Goal: Task Accomplishment & Management: Manage account settings

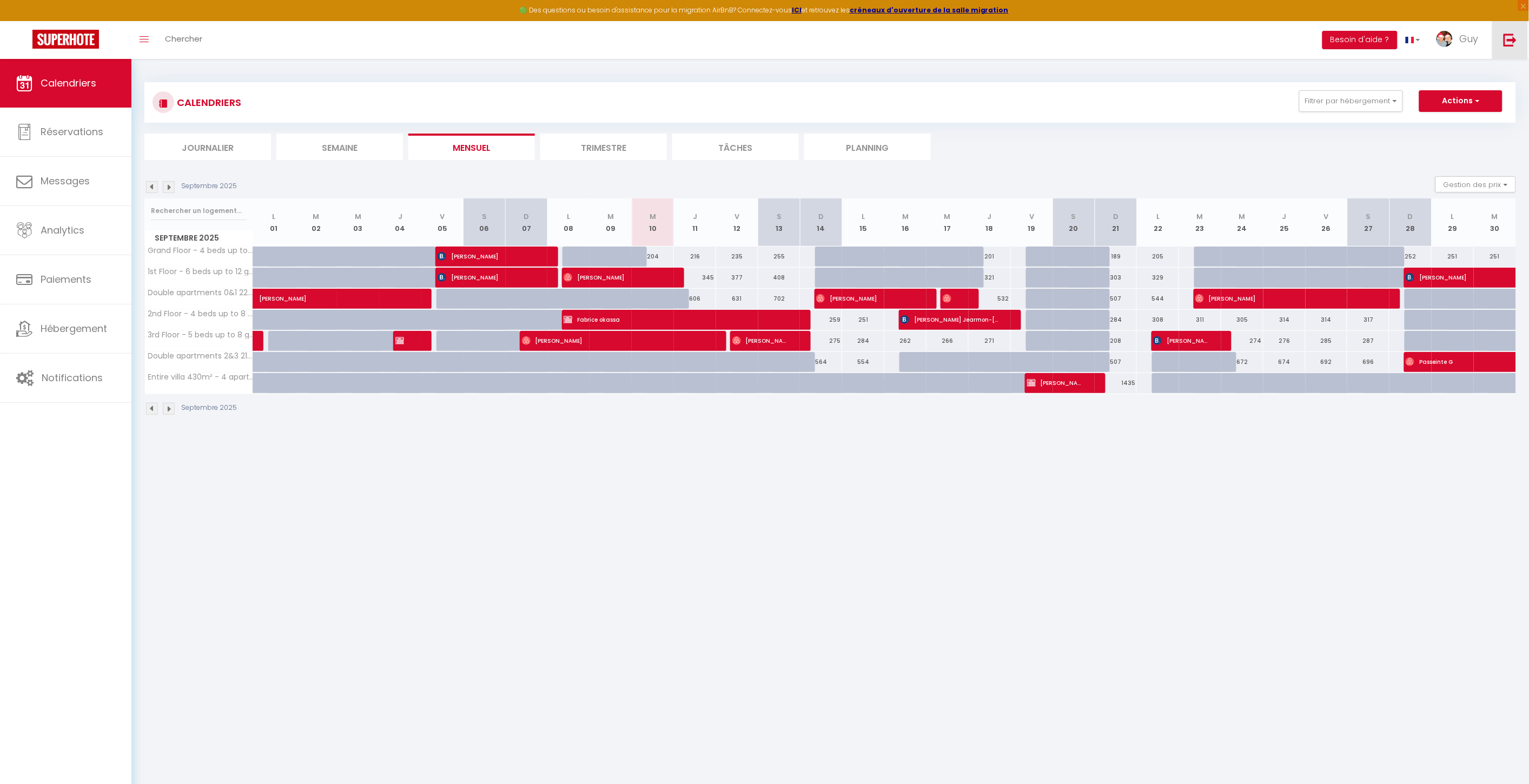
click at [1501, 45] on link at bounding box center [1509, 40] width 36 height 38
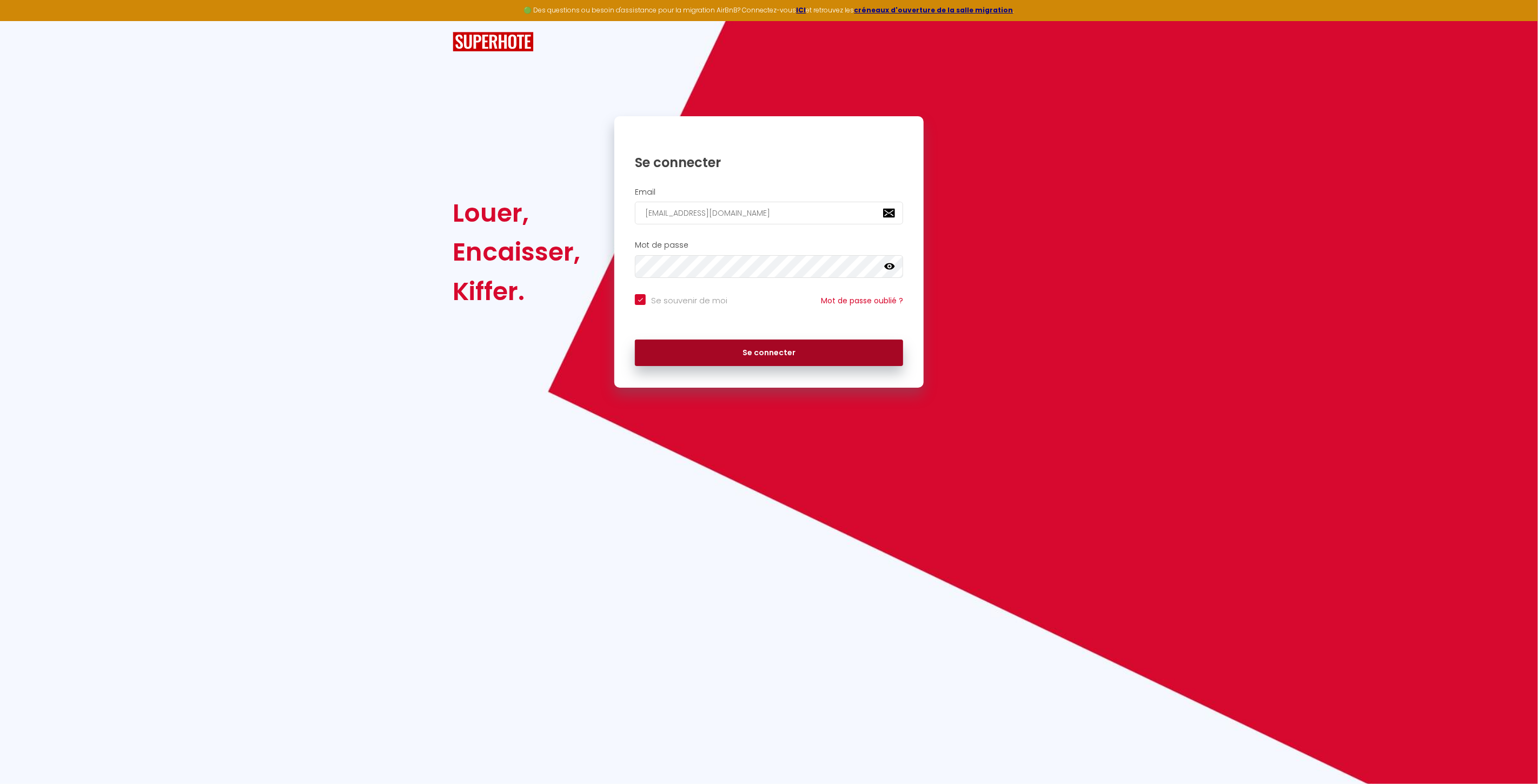
click at [716, 342] on button "Se connecter" at bounding box center [769, 353] width 268 height 27
checkbox input "true"
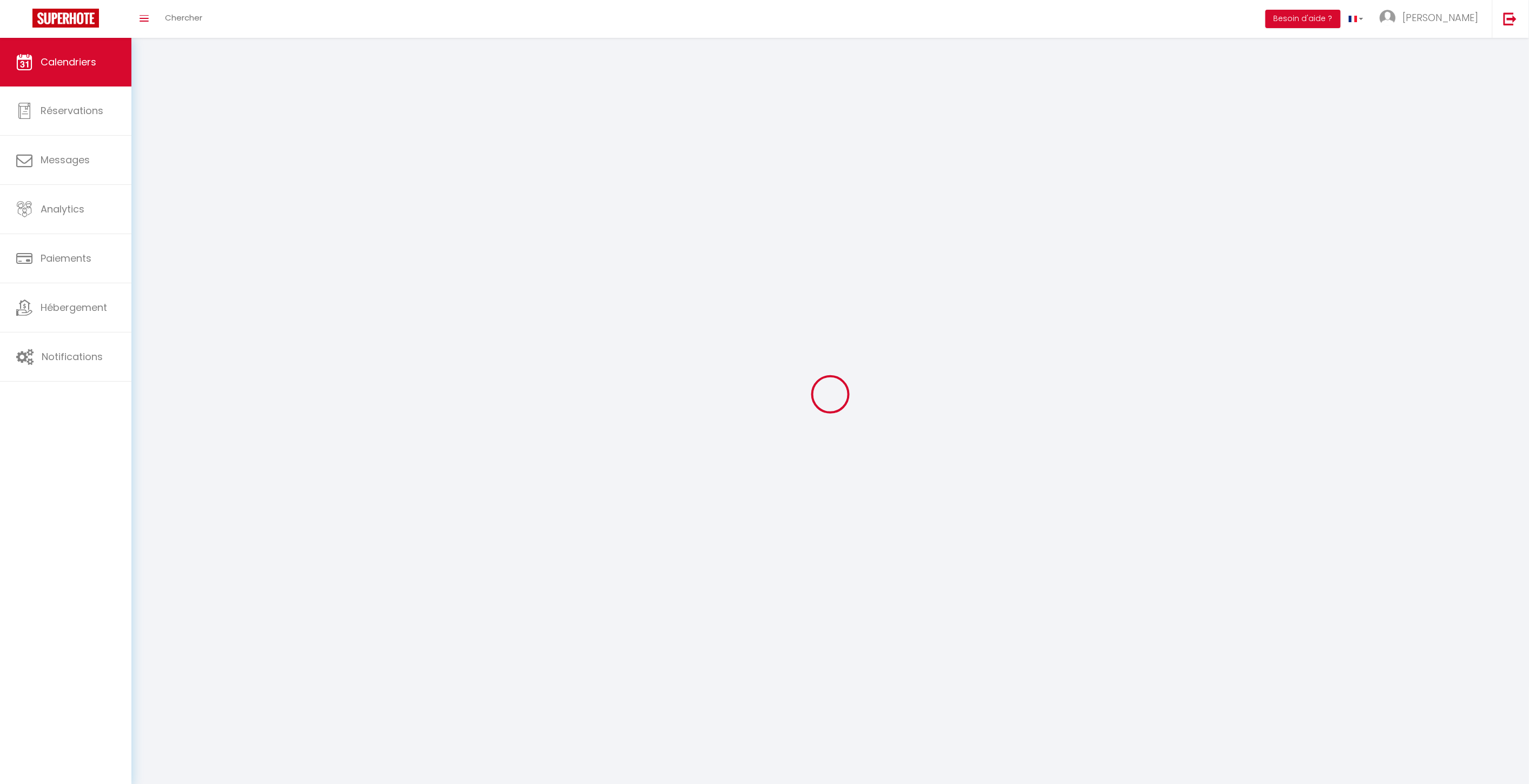
select select
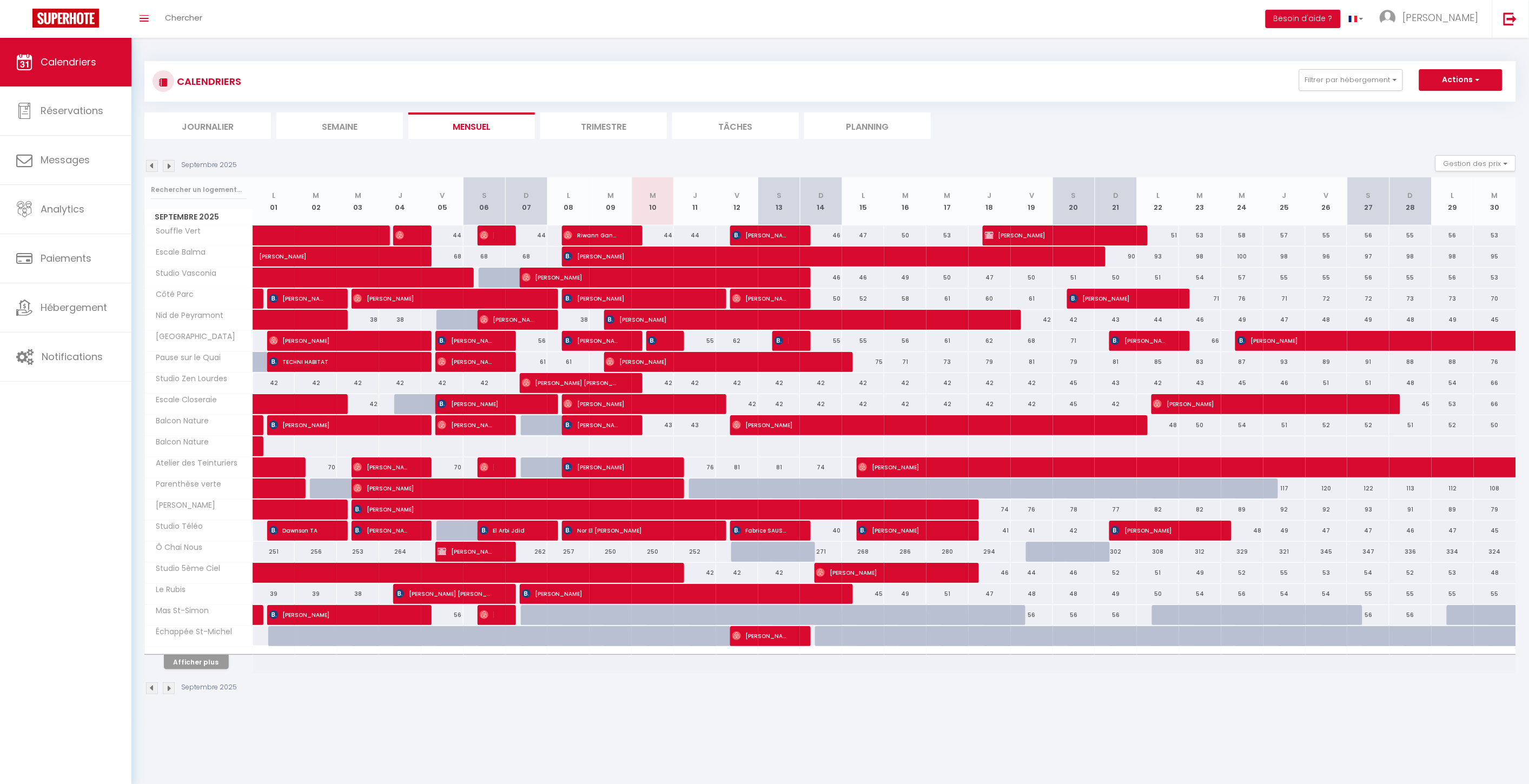
click at [687, 490] on div "93" at bounding box center [694, 489] width 43 height 20
type input "93"
select select "1"
type input "Jeu 11 Septembre 2025"
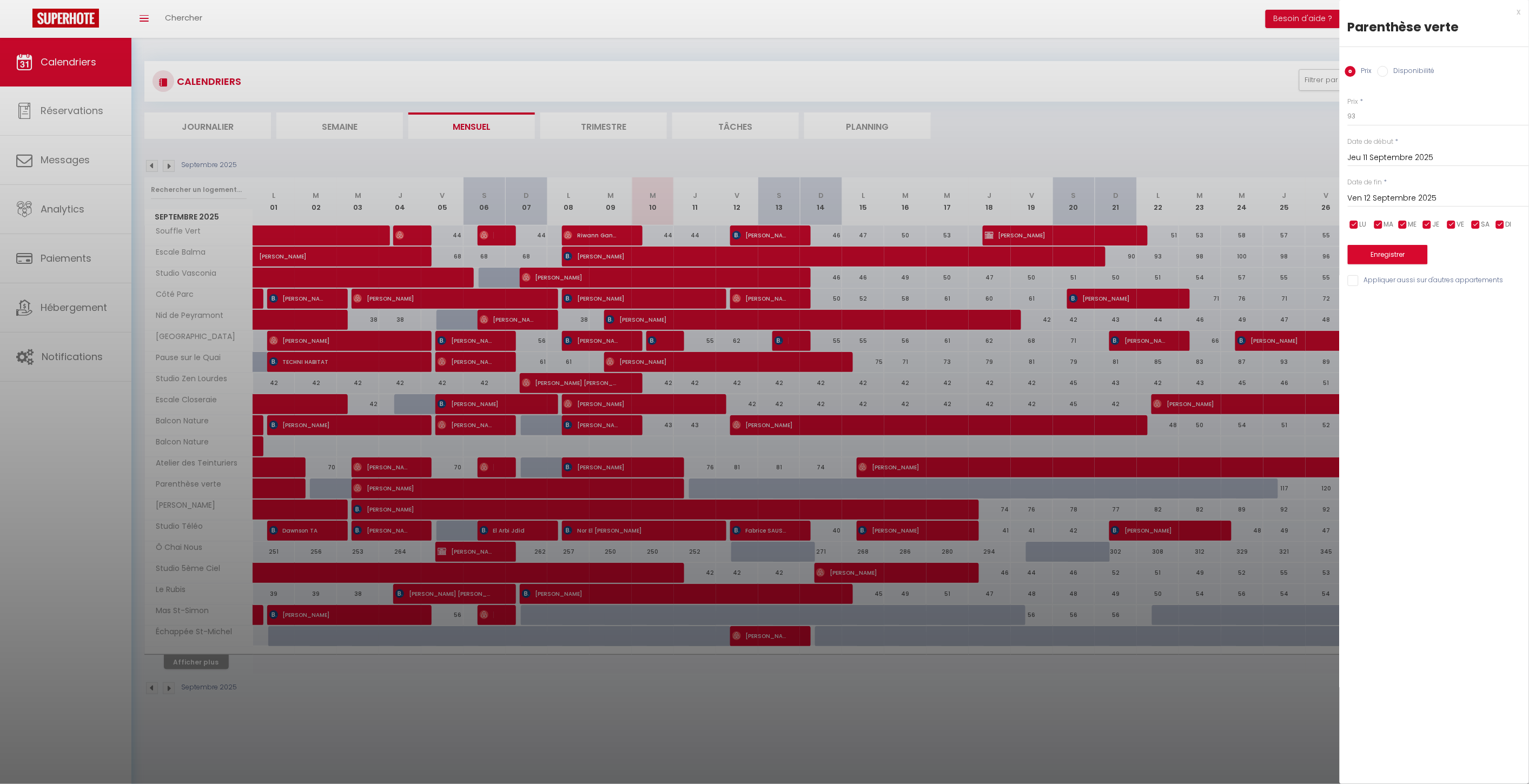
click at [1398, 203] on input "Ven 12 Septembre 2025" at bounding box center [1438, 198] width 181 height 14
click at [1480, 299] on span "19" at bounding box center [1475, 304] width 24 height 22
type input "Ven 19 Septembre 2025"
click at [1402, 64] on div "Prix Disponibilité" at bounding box center [1434, 66] width 190 height 36
click at [1401, 71] on label "Disponibilité" at bounding box center [1410, 71] width 46 height 12
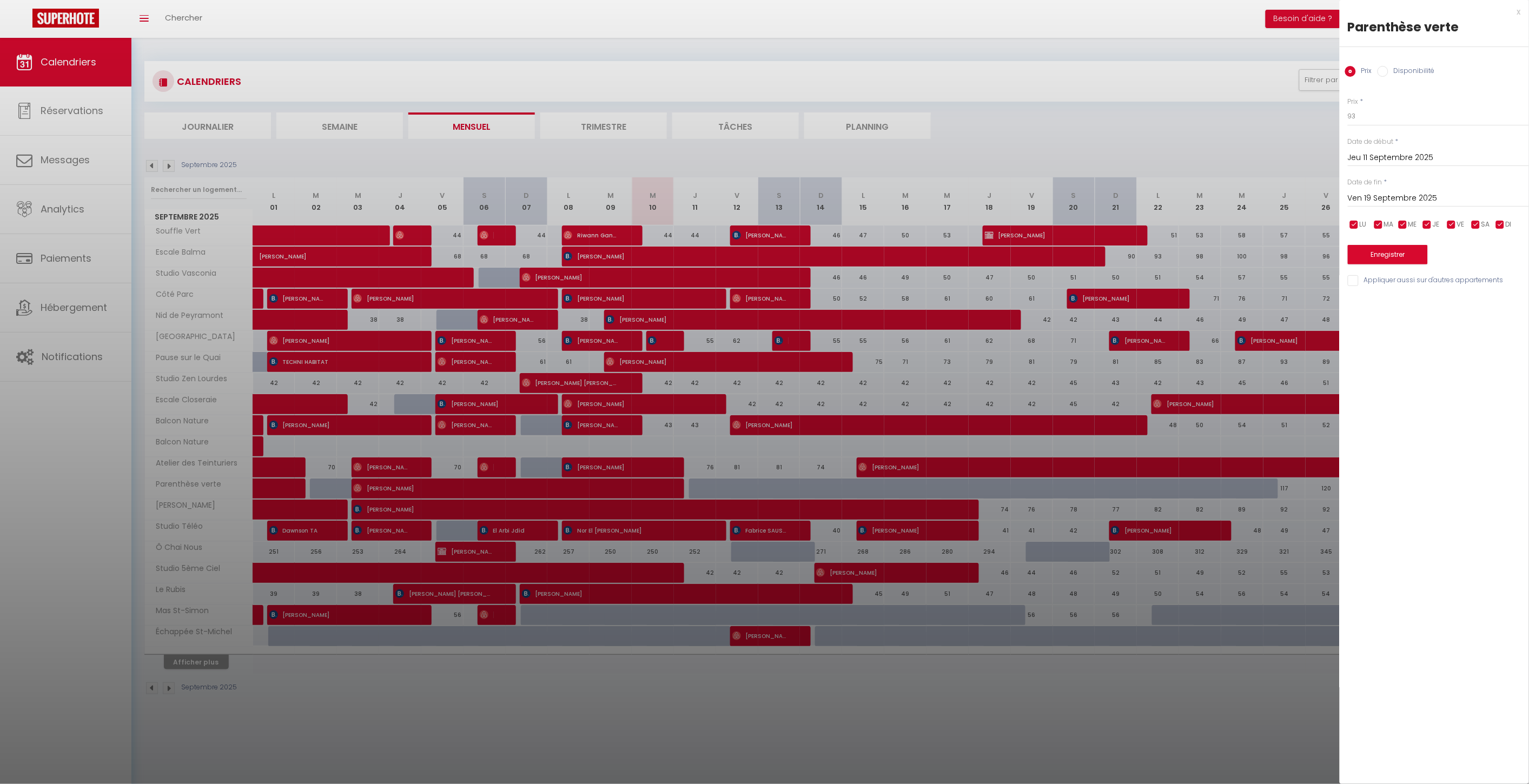
click at [1388, 71] on input "Disponibilité" at bounding box center [1383, 71] width 11 height 11
radio input "true"
radio input "false"
click at [1398, 253] on button "Enregistrer" at bounding box center [1388, 255] width 80 height 19
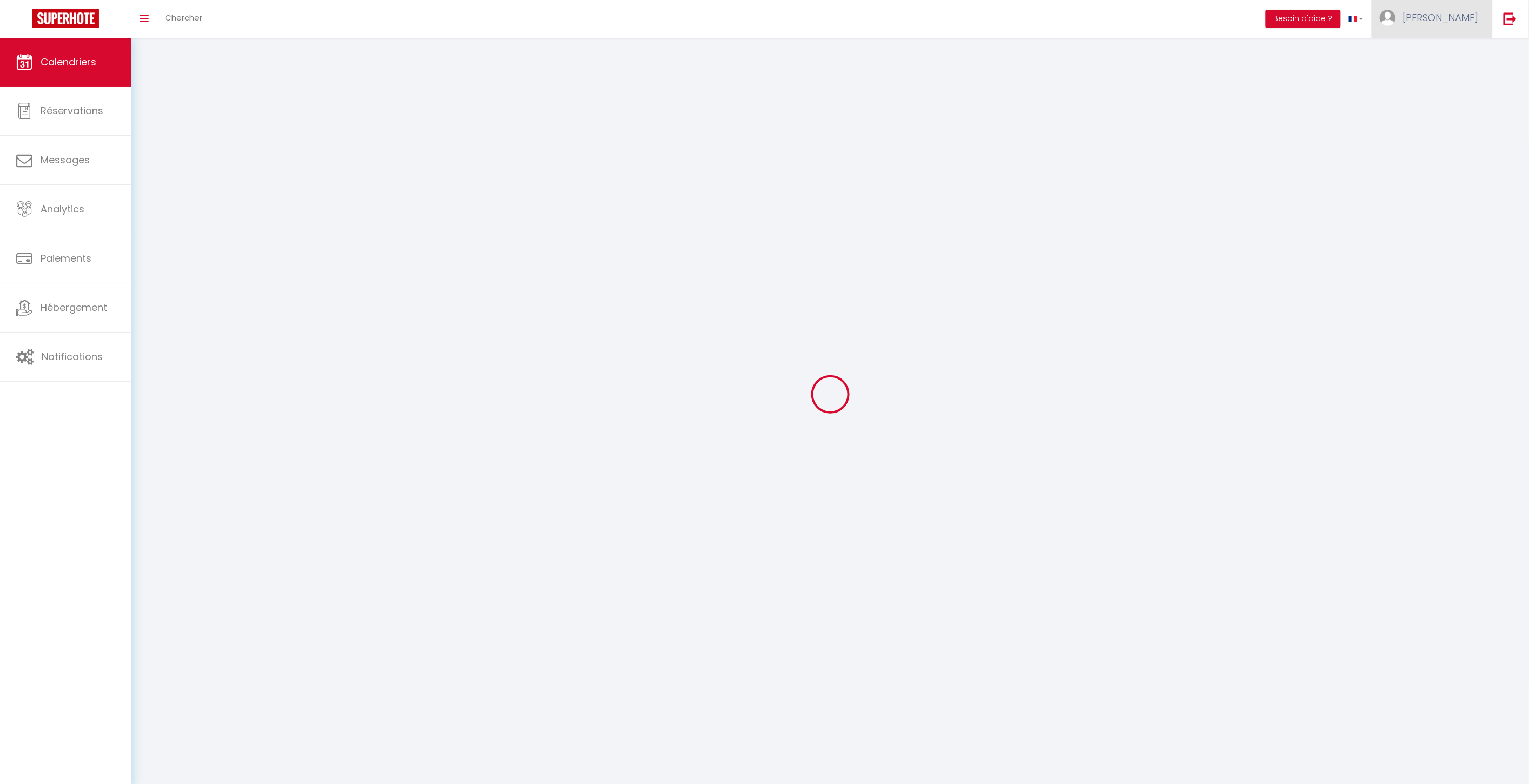
click at [1446, 30] on link "[PERSON_NAME]" at bounding box center [1431, 19] width 120 height 38
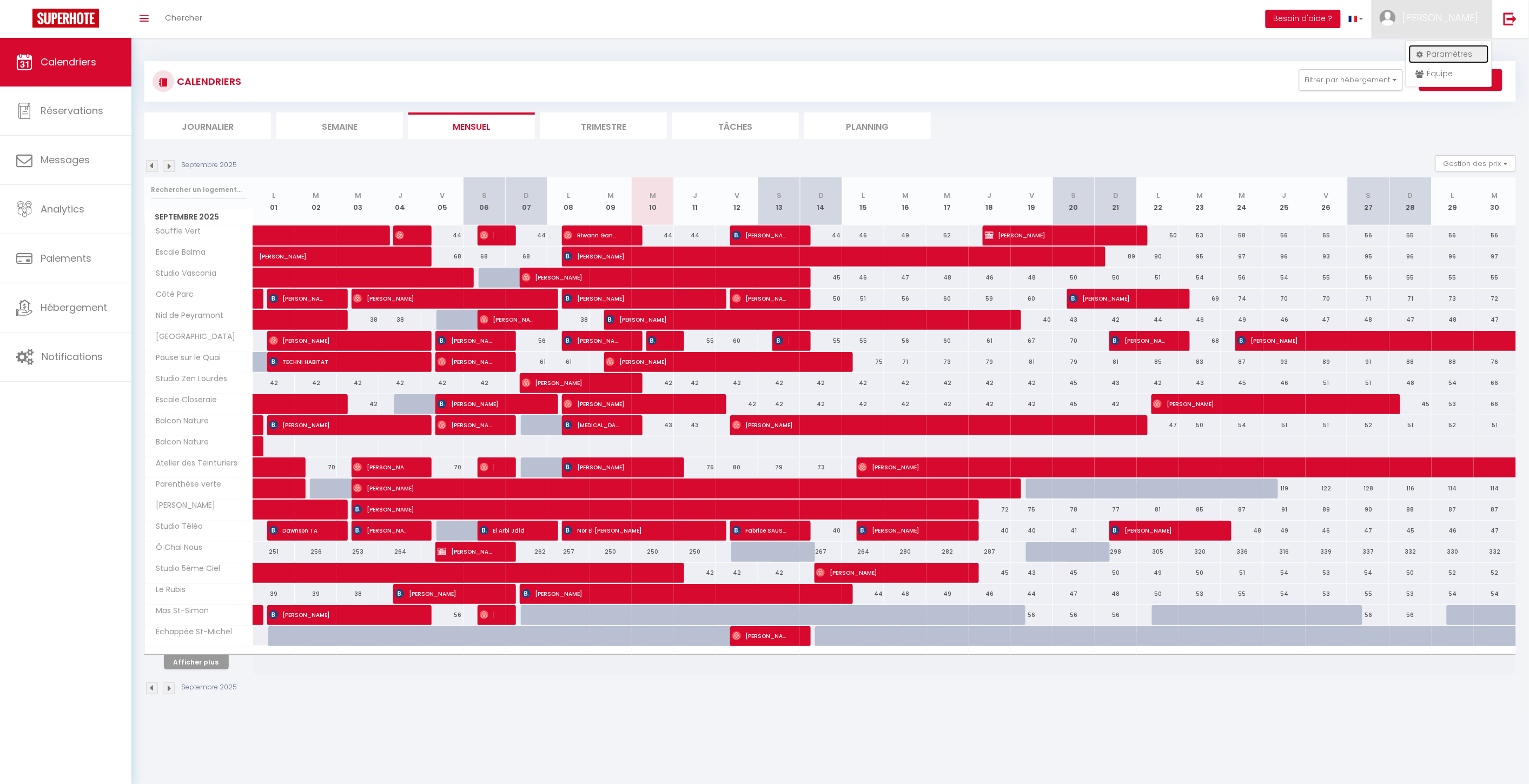
click at [1437, 53] on link "Paramètres" at bounding box center [1449, 54] width 80 height 18
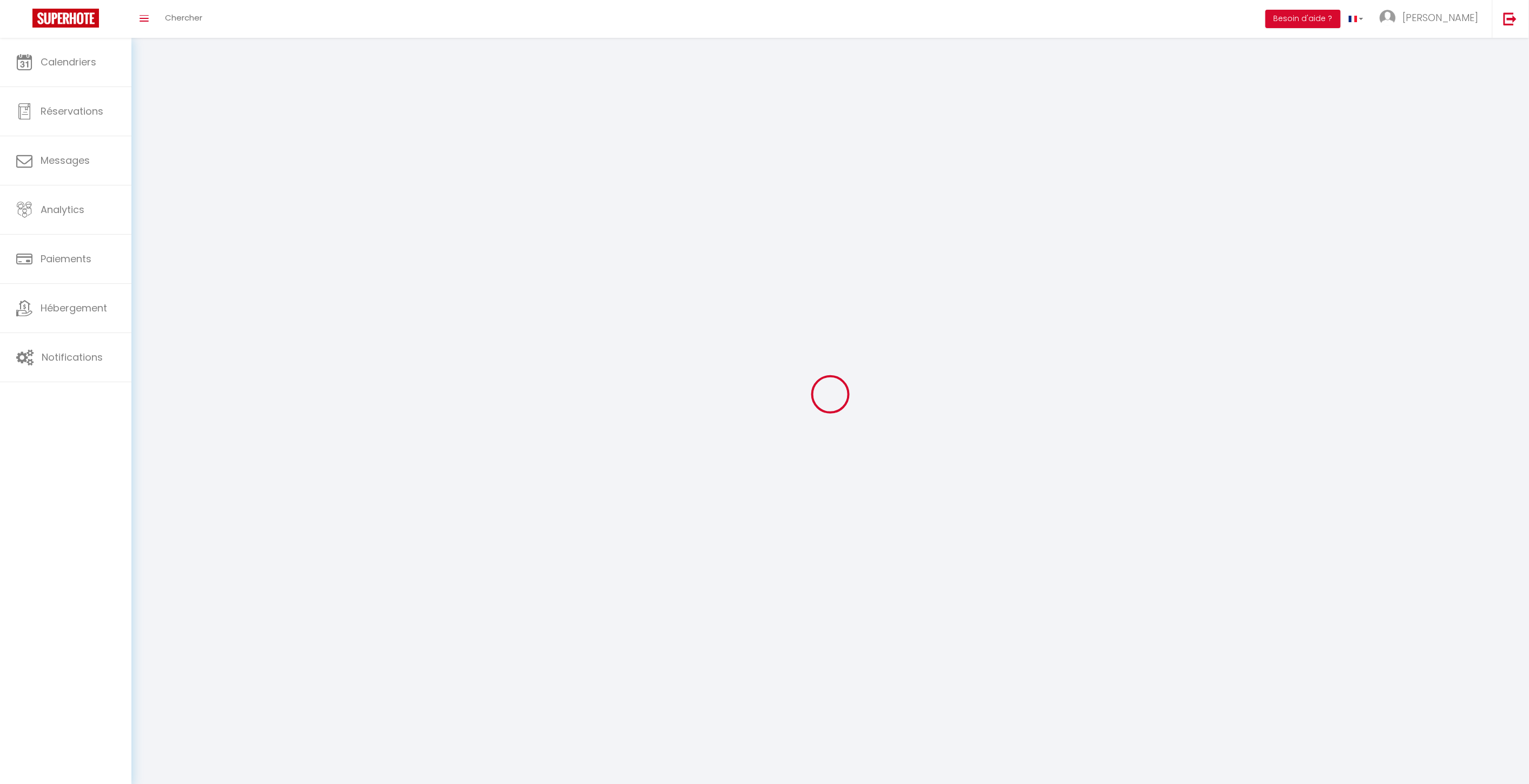
type input "[PERSON_NAME]"
type input "Verdalle"
type input "0616970214"
type input "99 bis avenue Henri Peyrusse"
type input "Muret"
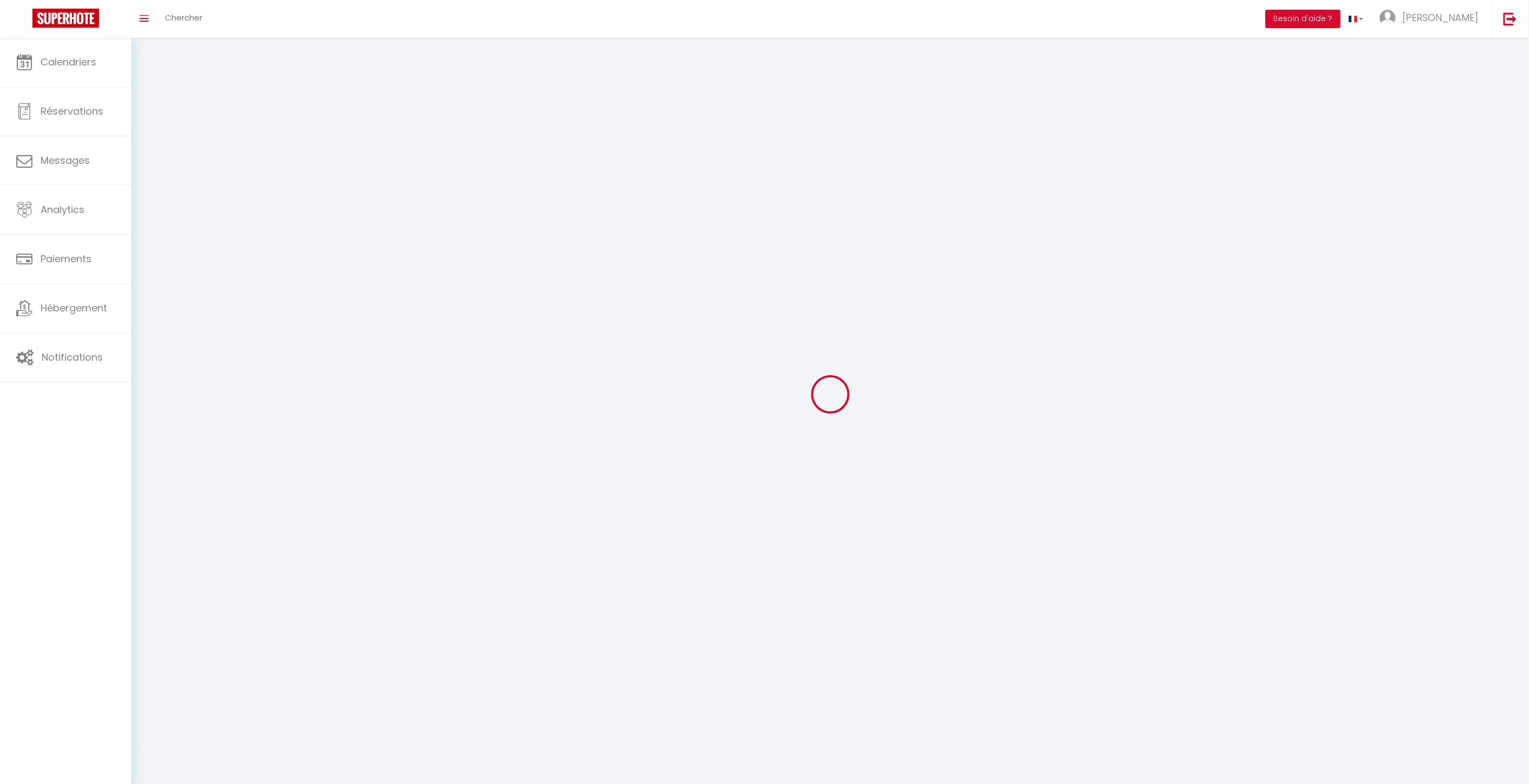
type input "31600"
type input "gVSyyvty8ngpyNqHSd5c7CcrU"
type input "rG4m6njcDafNblg4HY2i2g9Ja"
type input "https://app.superhote.com/#/get-available-rentals/rG4m6njcDafNblg4HY2i2g9Ja"
select select "28"
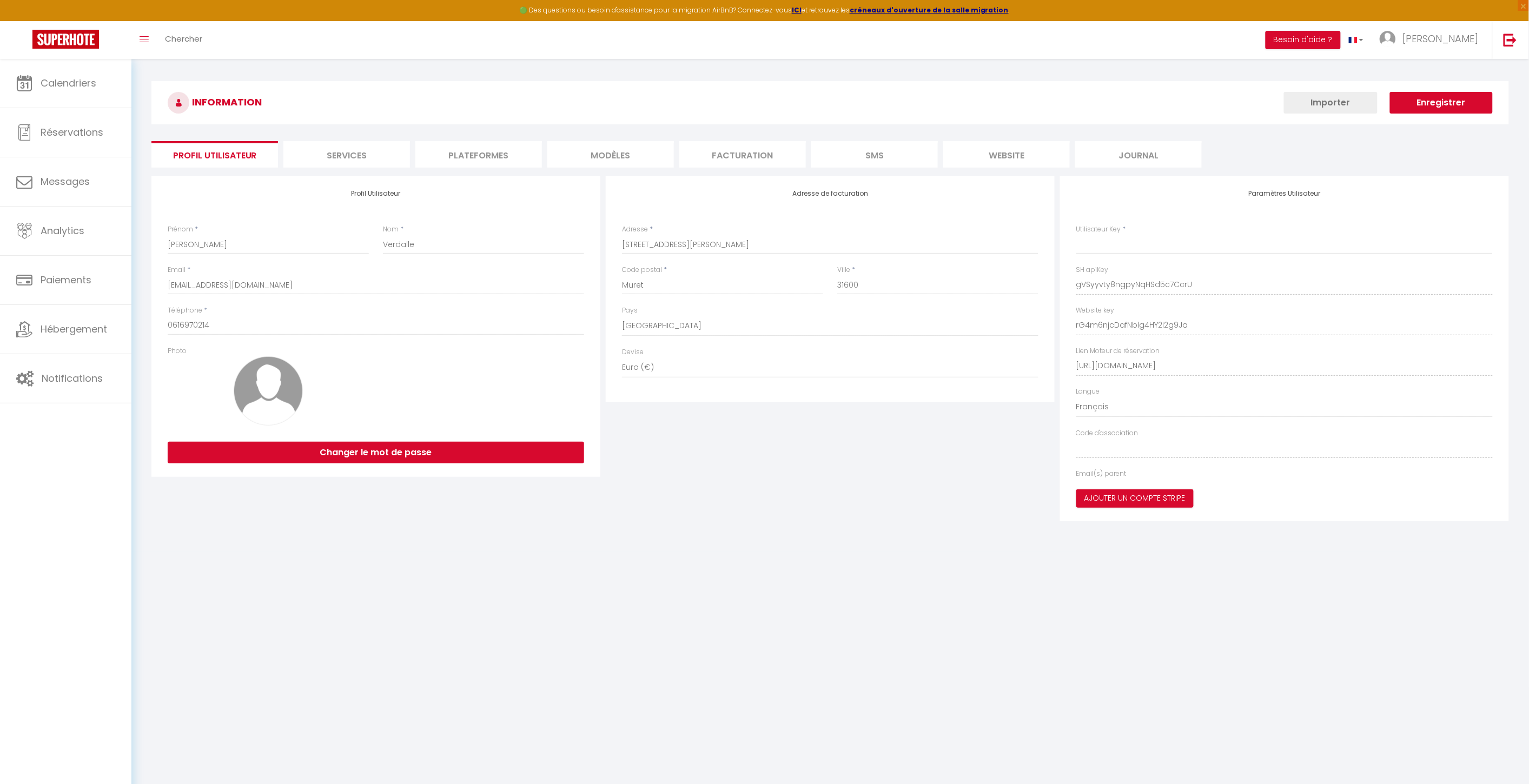
type input "gVSyyvty8ngpyNqHSd5c7CcrU"
type input "rG4m6njcDafNblg4HY2i2g9Ja"
type input "https://app.superhote.com/#/get-available-rentals/rG4m6njcDafNblg4HY2i2g9Ja"
select select "fr"
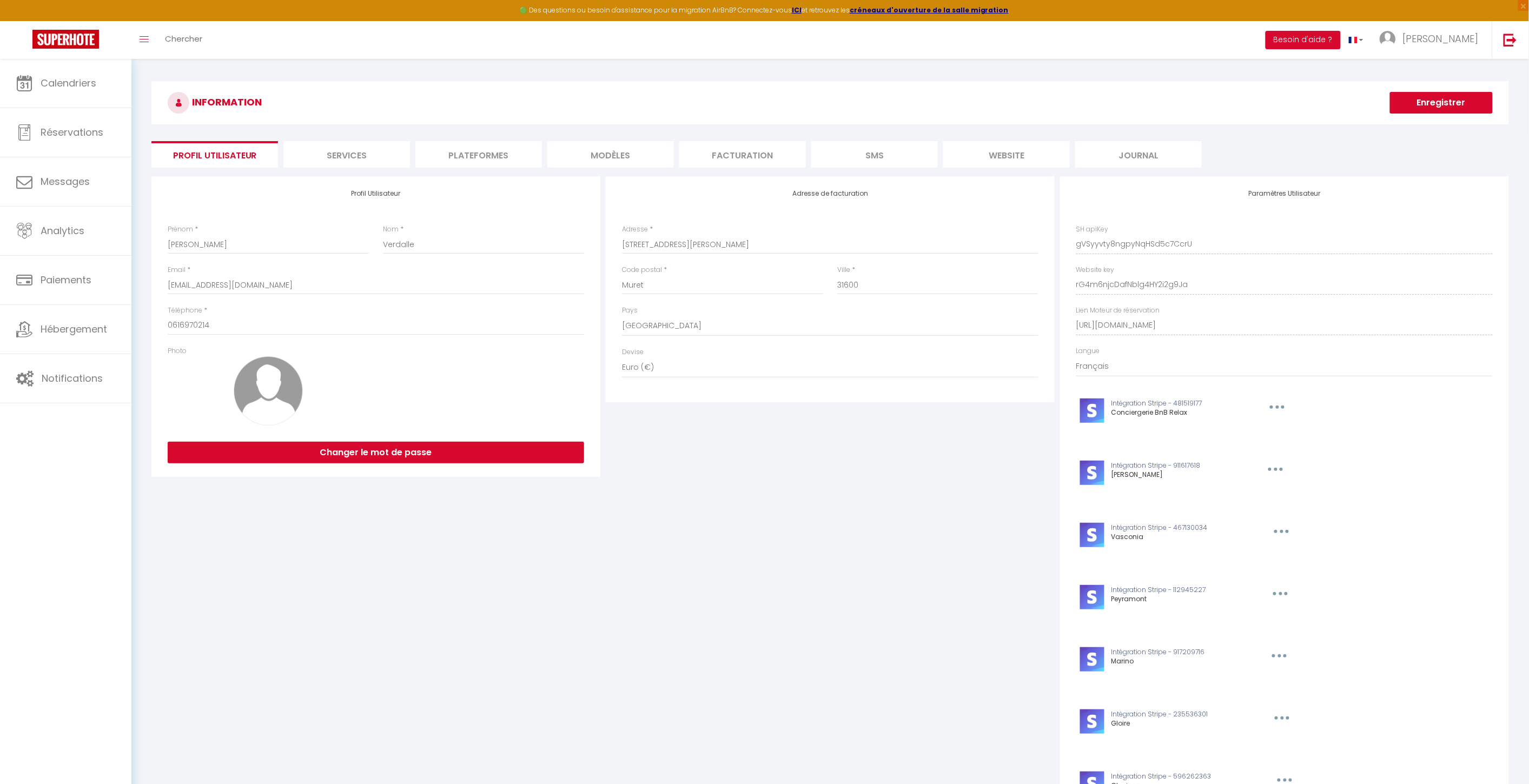
click at [997, 152] on li "website" at bounding box center [1006, 154] width 127 height 26
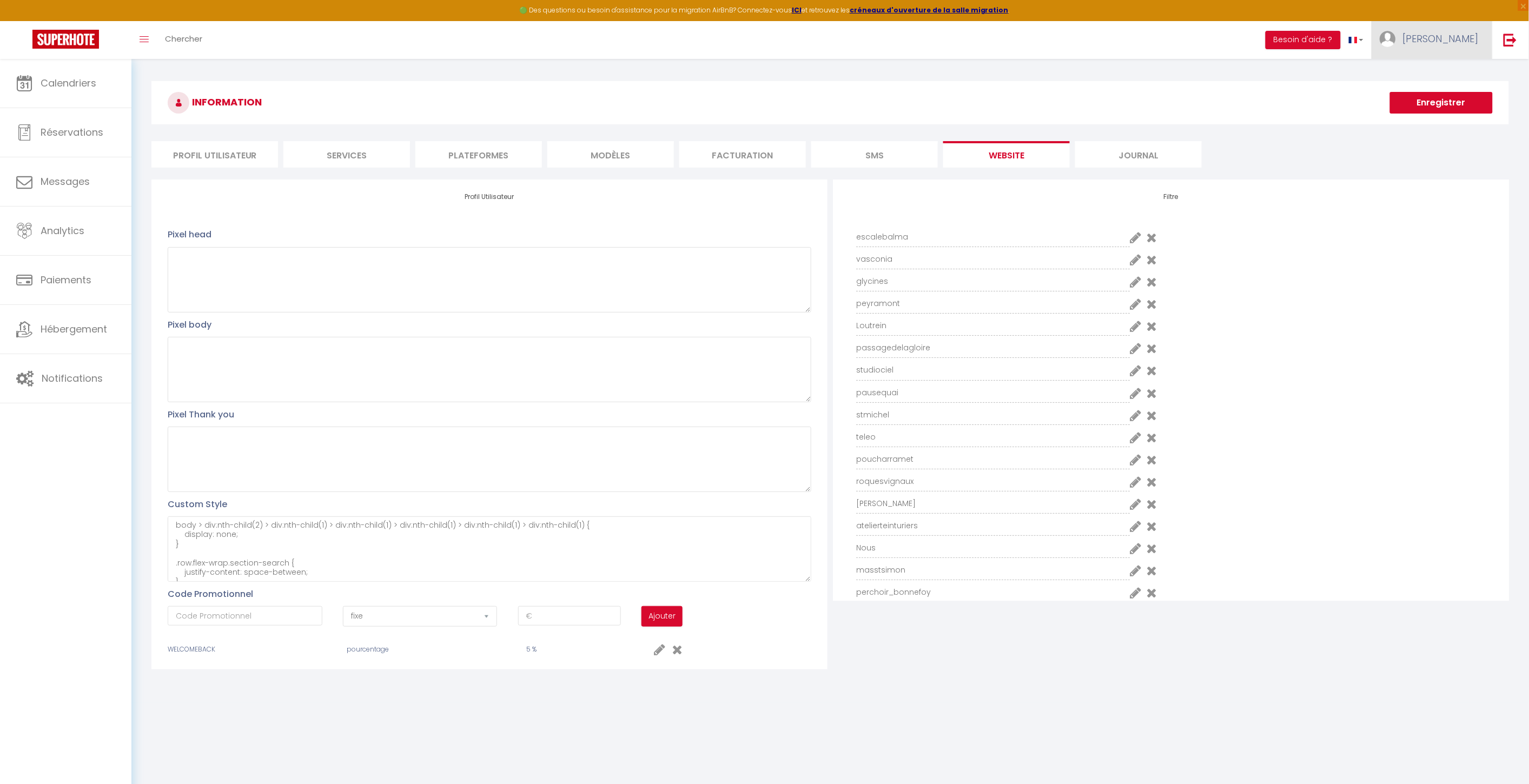
click at [1454, 51] on link "[PERSON_NAME]" at bounding box center [1431, 40] width 120 height 38
click at [1447, 73] on link "Paramètres" at bounding box center [1449, 75] width 80 height 18
click at [77, 89] on span "Calendriers" at bounding box center [67, 83] width 56 height 14
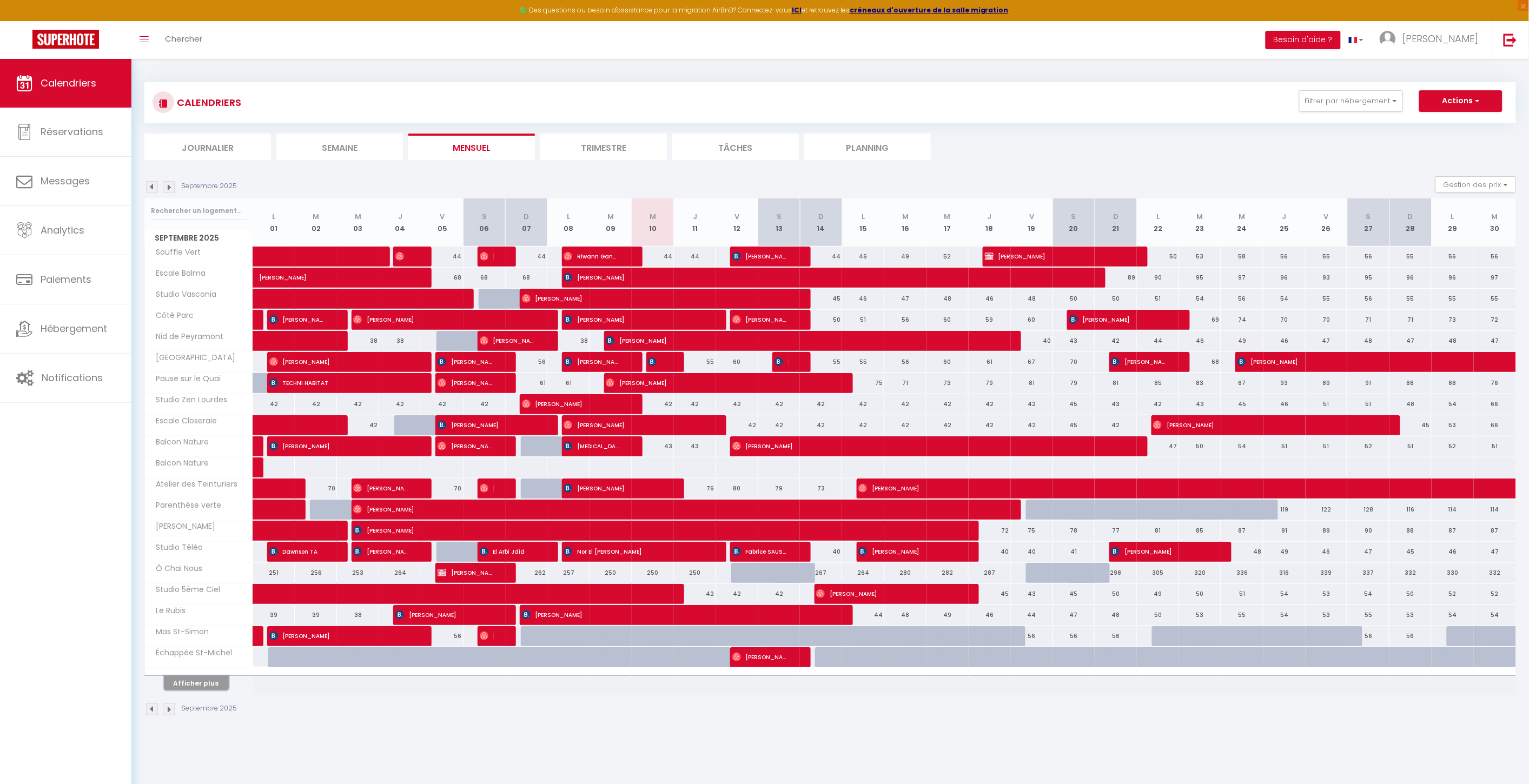
click at [192, 676] on button "Afficher plus" at bounding box center [196, 683] width 65 height 15
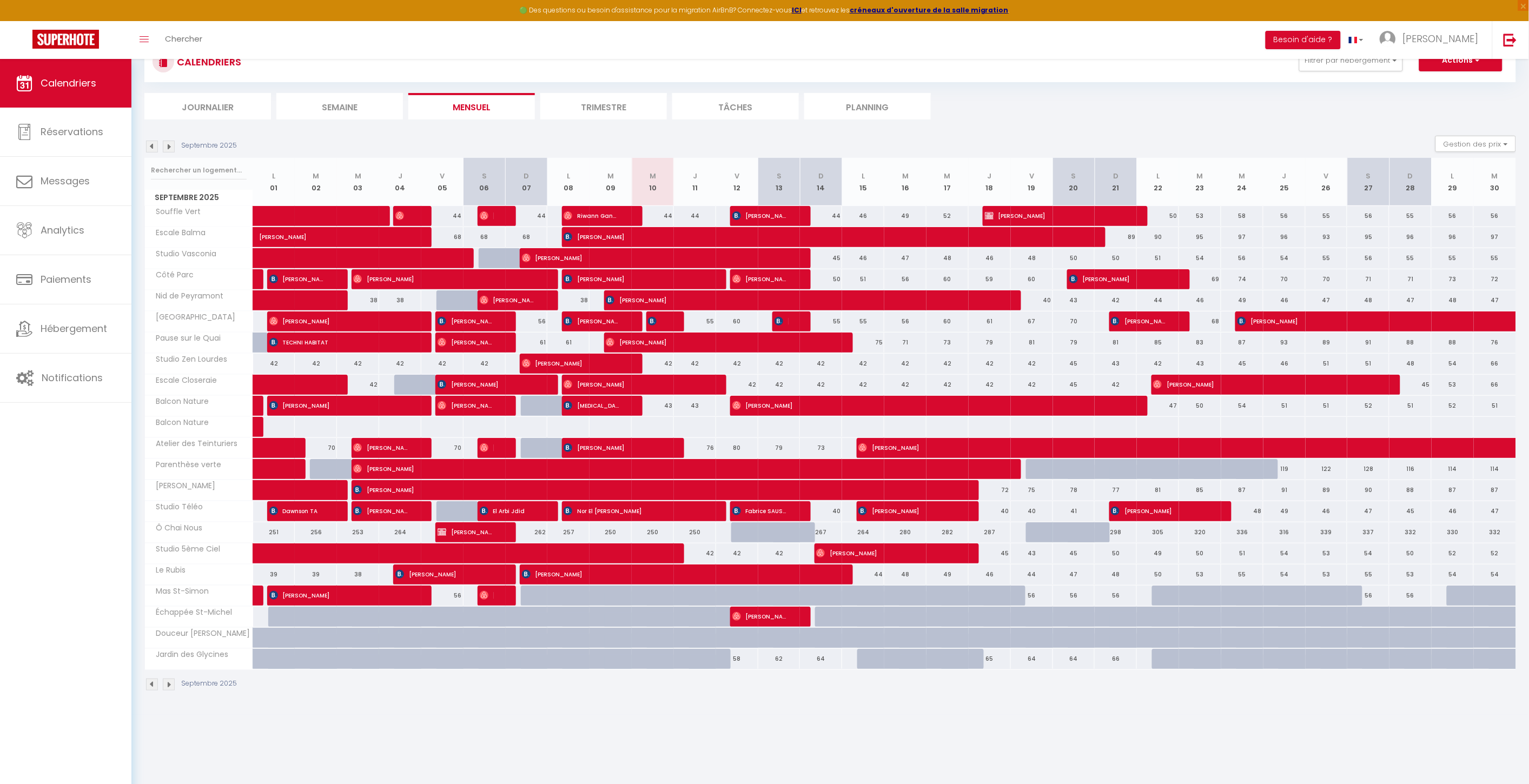
scroll to position [58, 0]
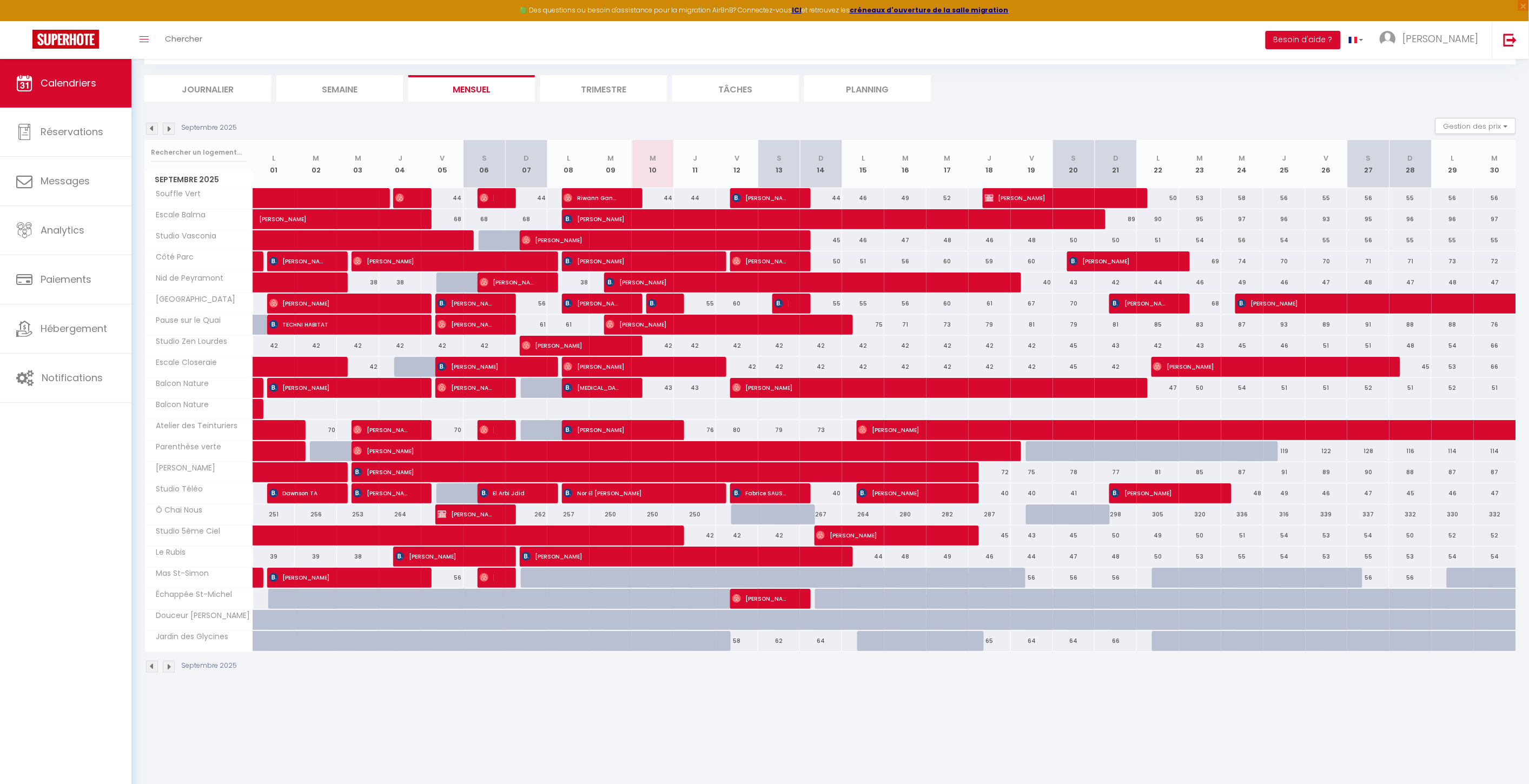
click at [563, 541] on div at bounding box center [568, 535] width 42 height 21
type input "42"
type input "Lun 08 Septembre 2025"
type input "Mar 09 Septembre 2025"
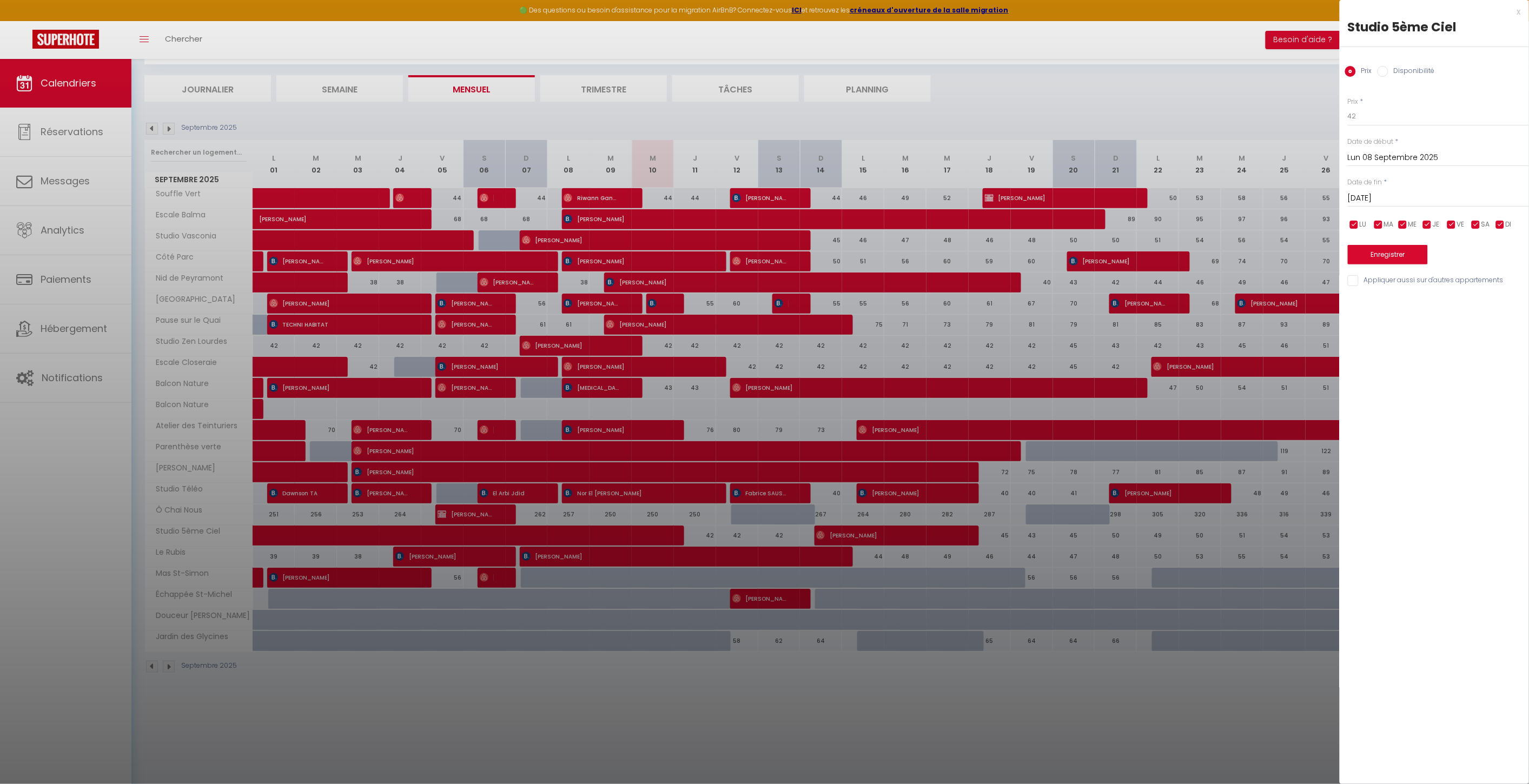
click at [553, 535] on div at bounding box center [764, 392] width 1529 height 784
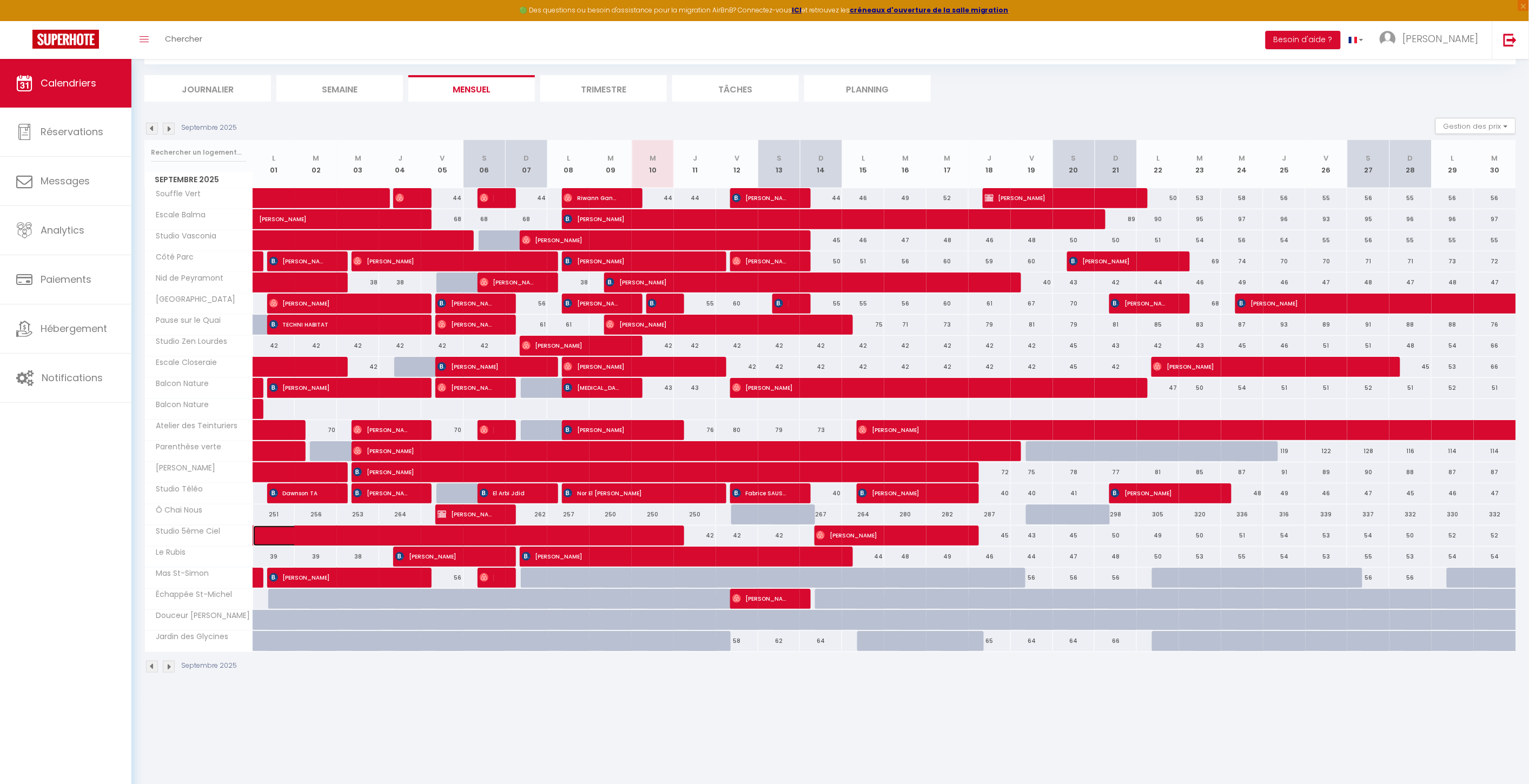
click at [426, 536] on span at bounding box center [393, 535] width 249 height 21
select select "OK"
select select "0"
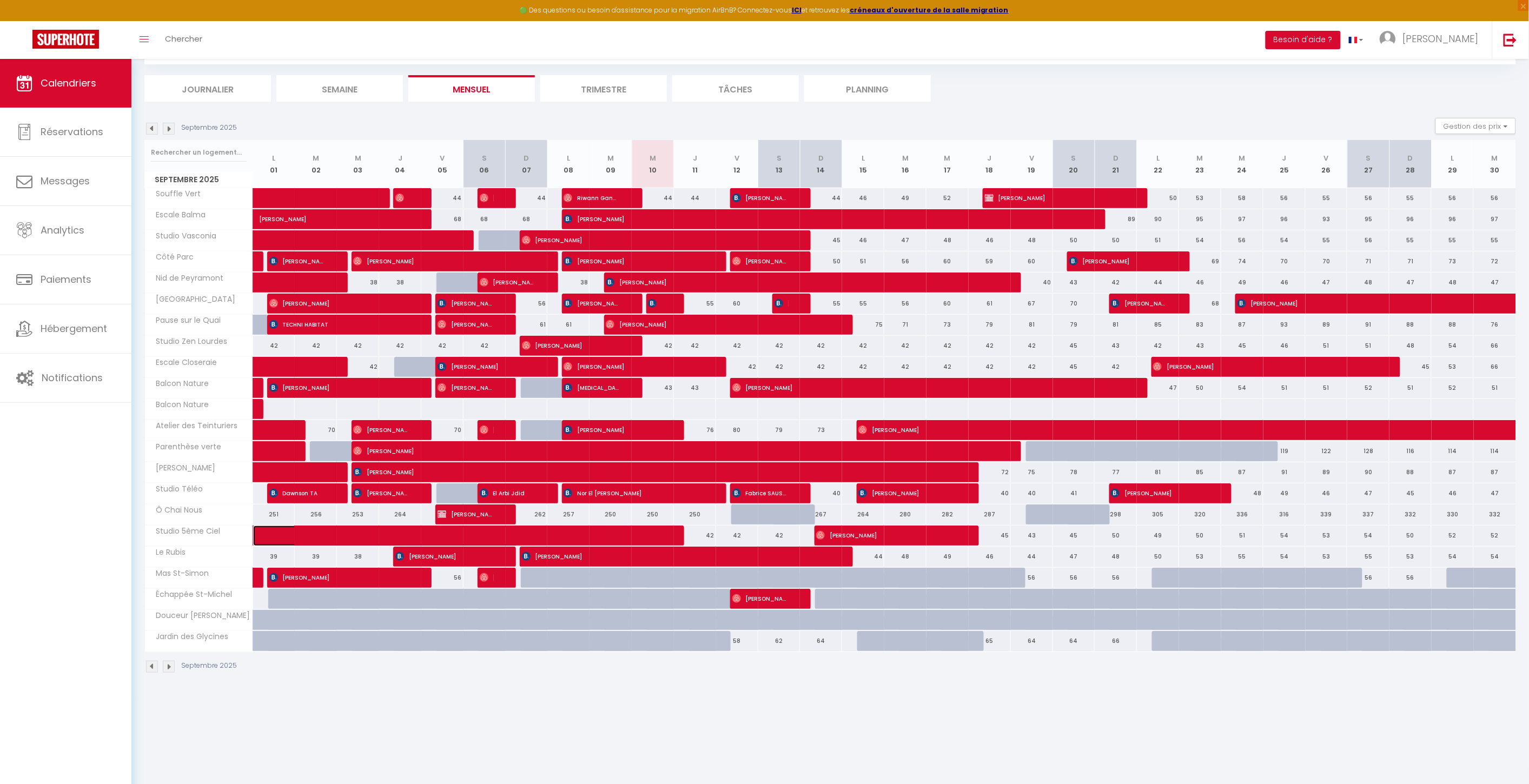
select select "1"
select select
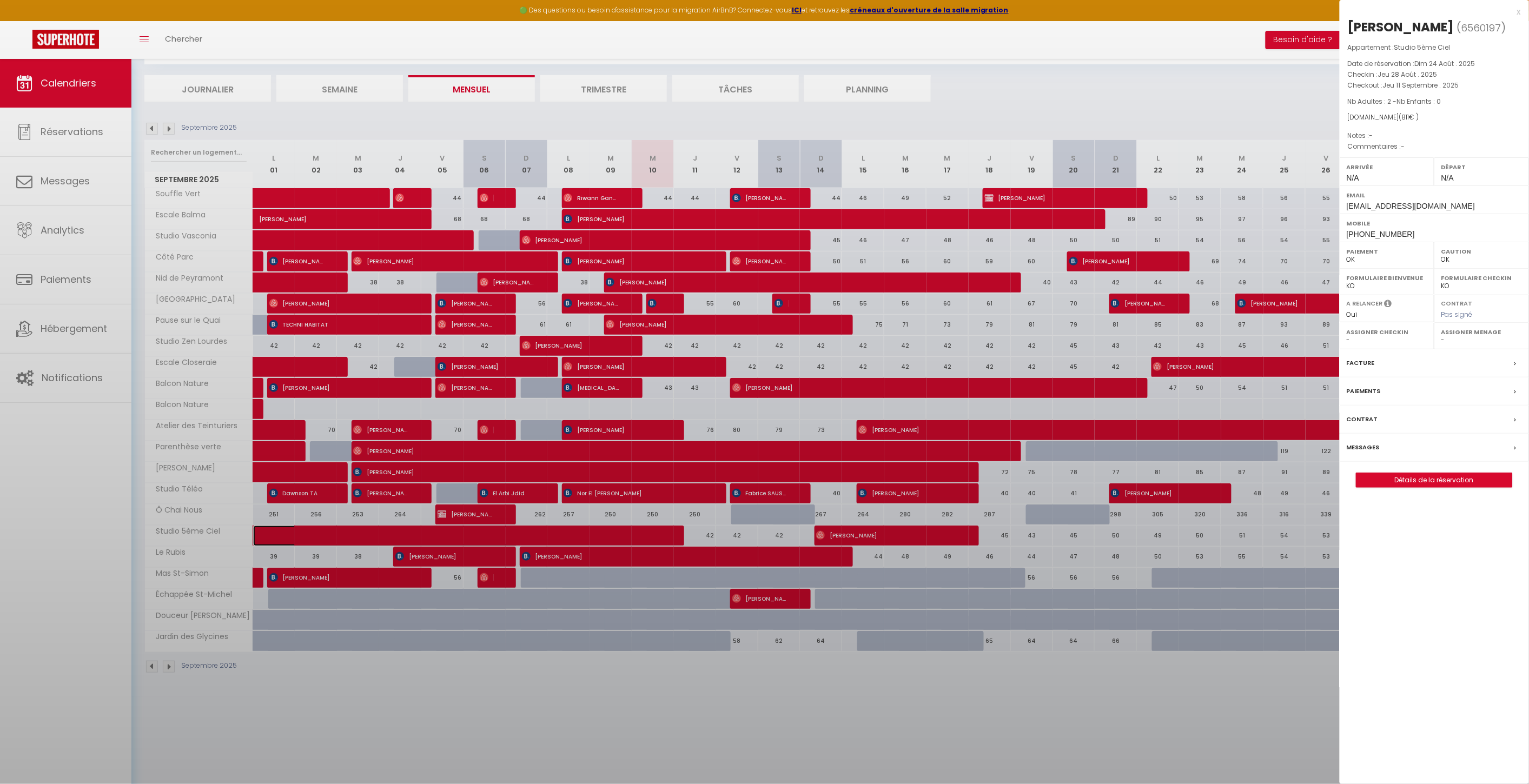
select select "20777"
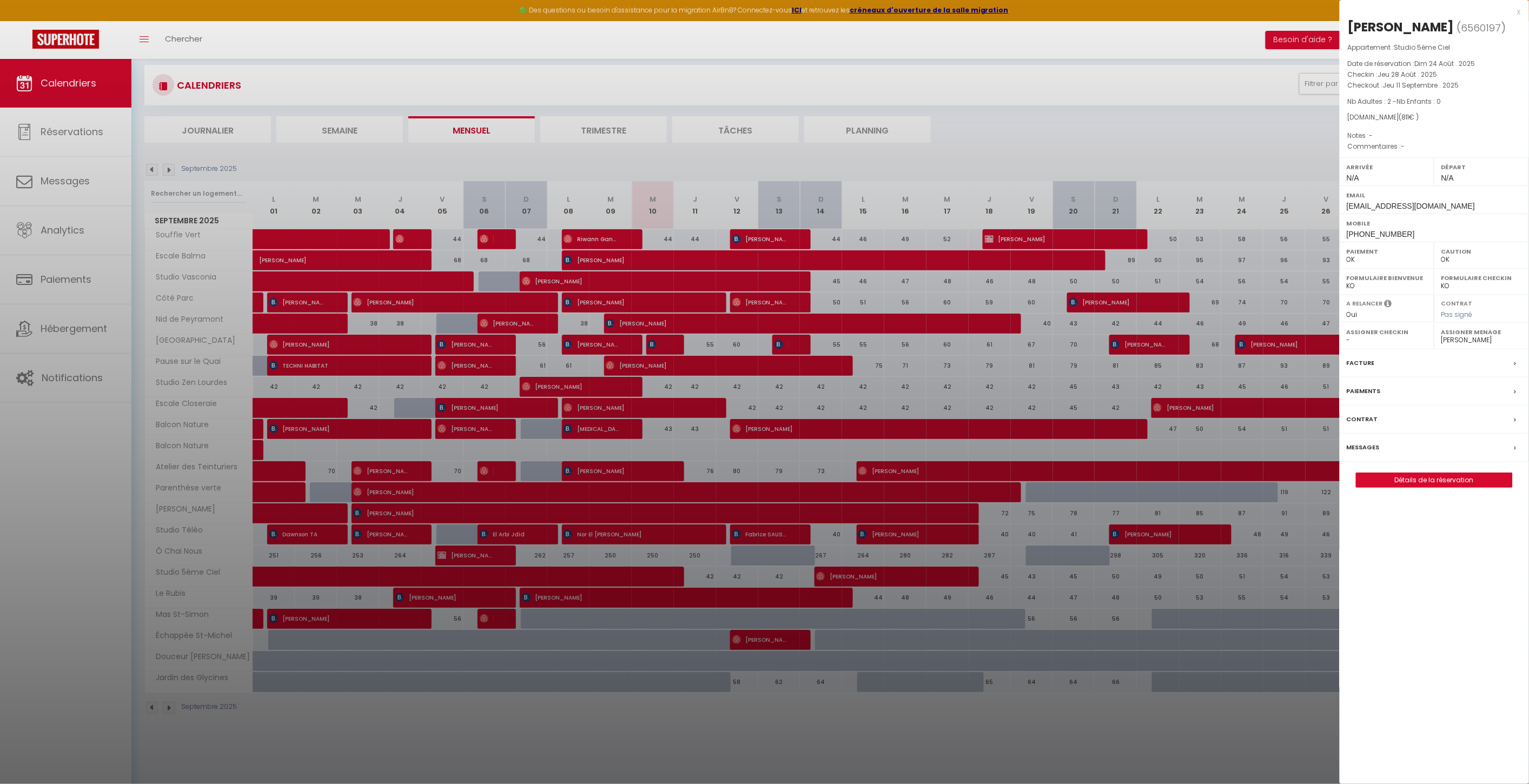
scroll to position [0, 0]
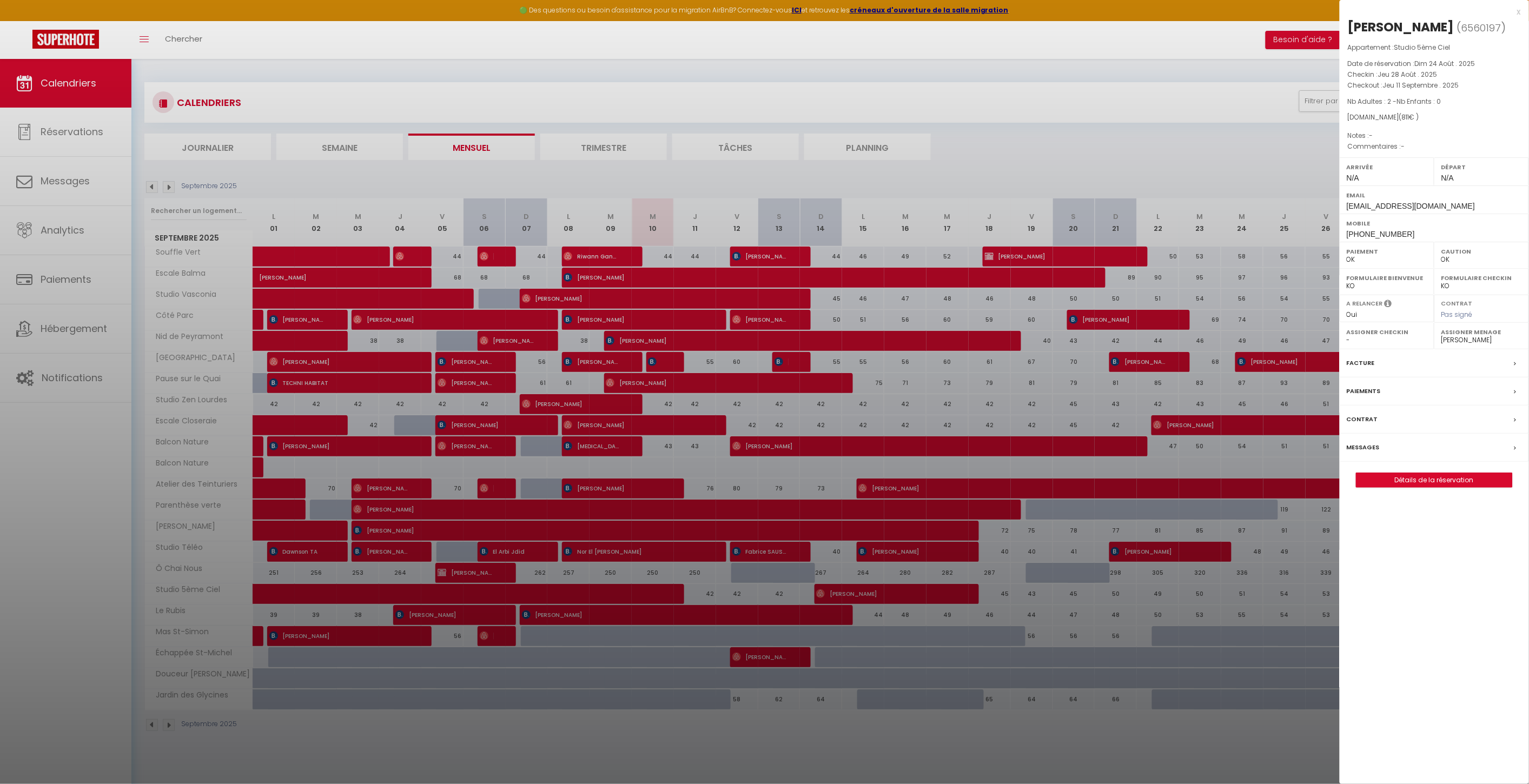
drag, startPoint x: 100, startPoint y: 536, endPoint x: 88, endPoint y: 607, distance: 72.0
click at [88, 607] on div at bounding box center [764, 392] width 1529 height 784
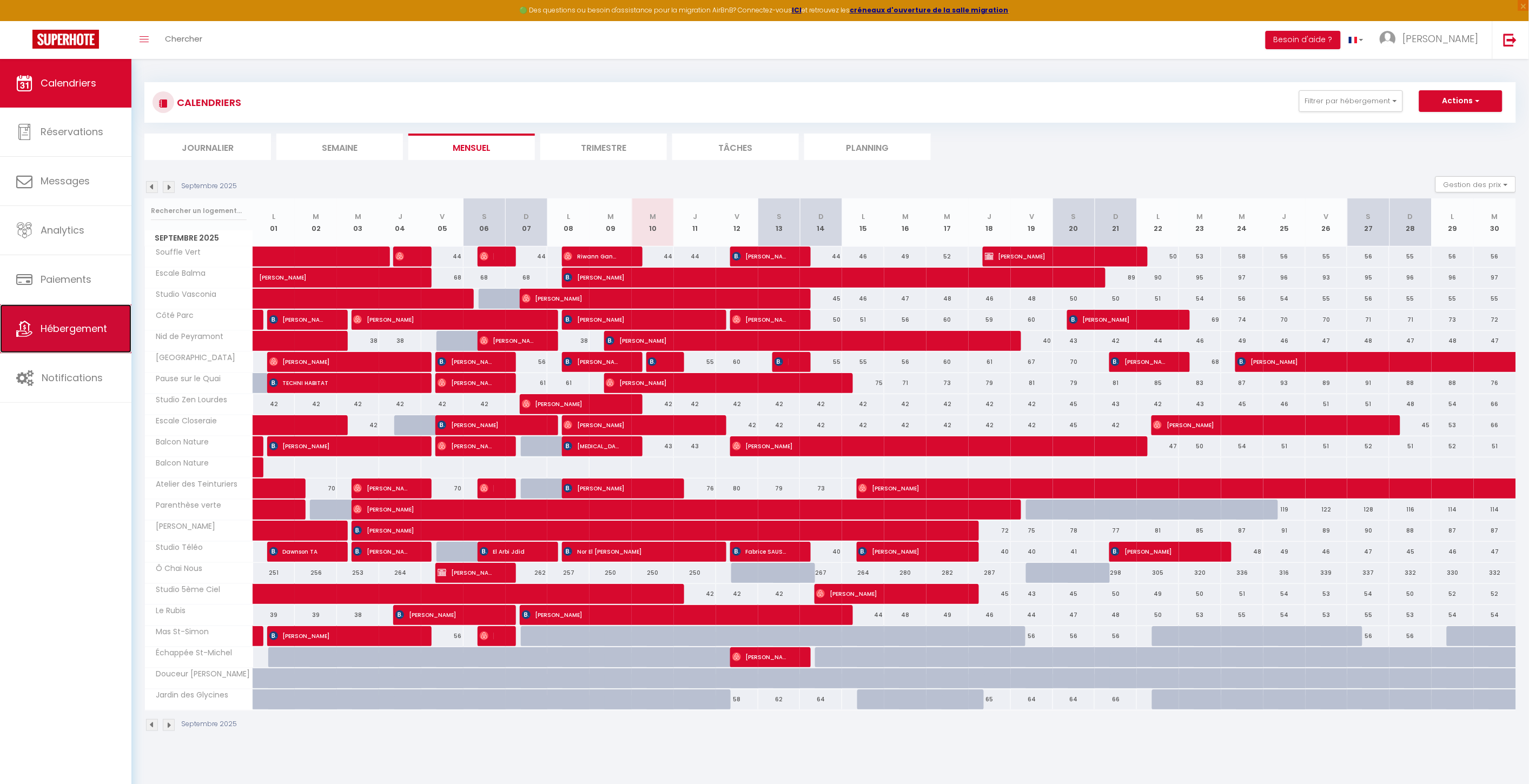
click at [83, 332] on span "Hébergement" at bounding box center [73, 328] width 67 height 14
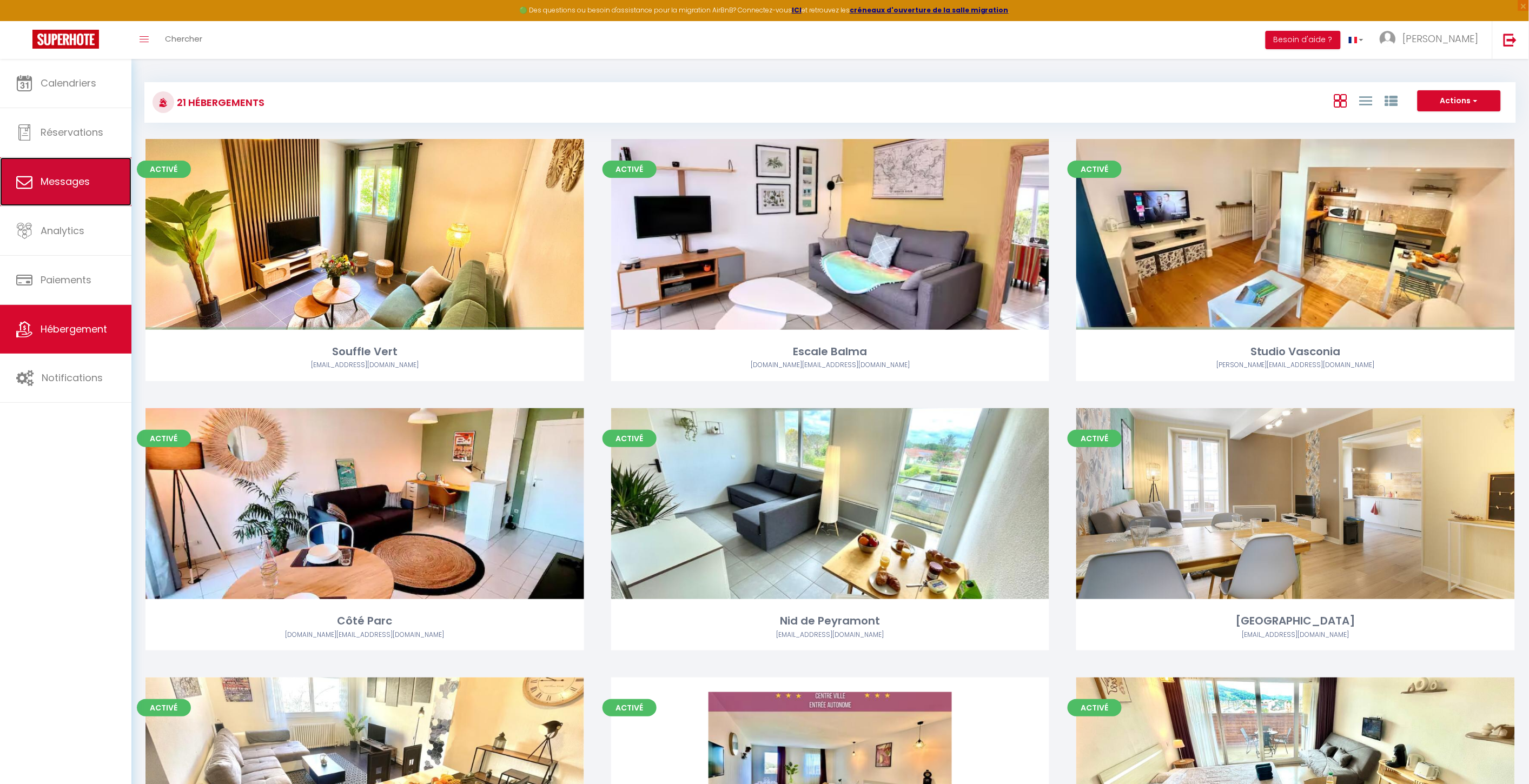
click at [69, 190] on link "Messages" at bounding box center [66, 181] width 131 height 48
select select "message"
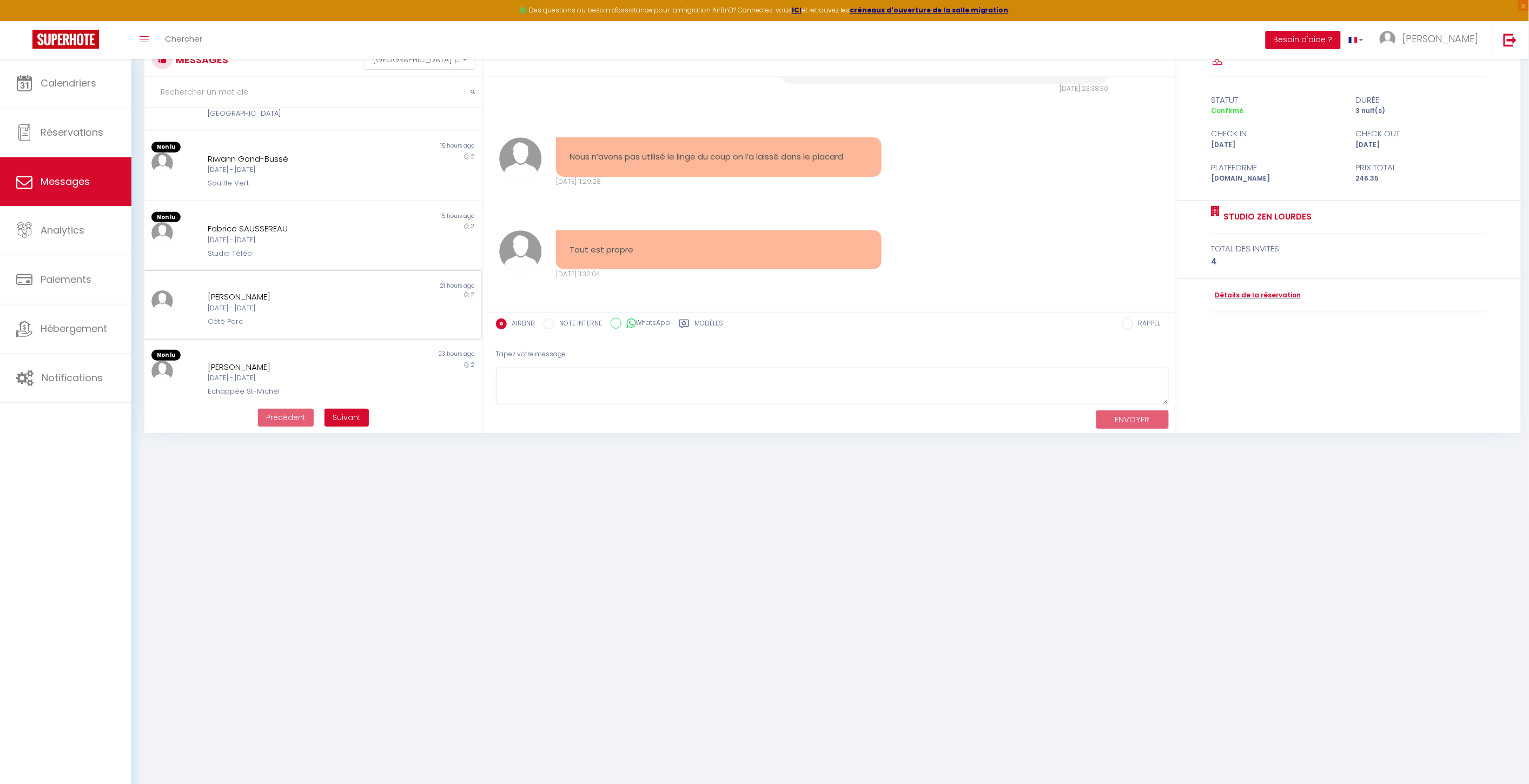
scroll to position [58, 0]
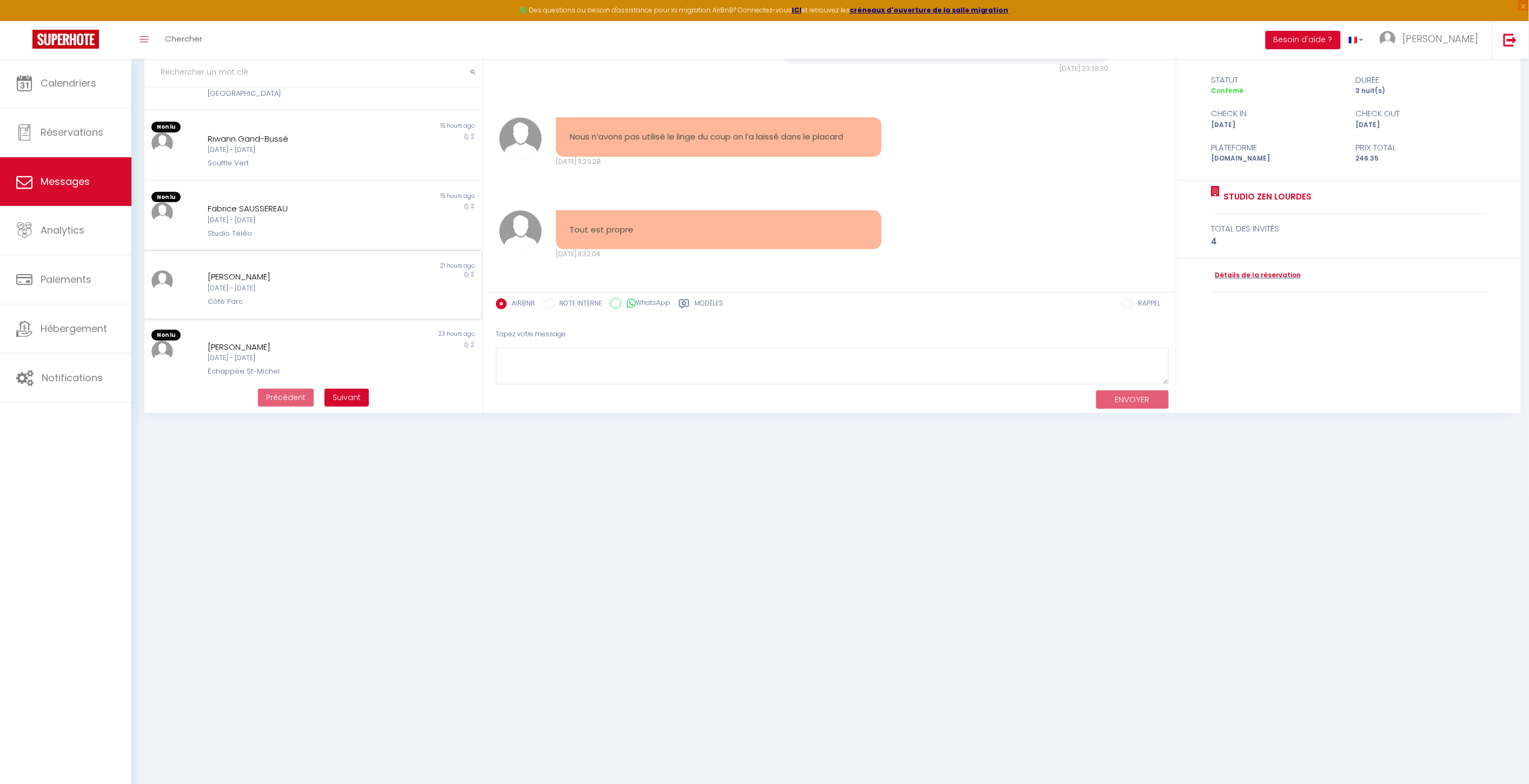
click at [311, 291] on div "Nathalie Touillon-Da Silva Ven 12 Sep - Dim 14 Sep Côté Parc" at bounding box center [299, 289] width 197 height 36
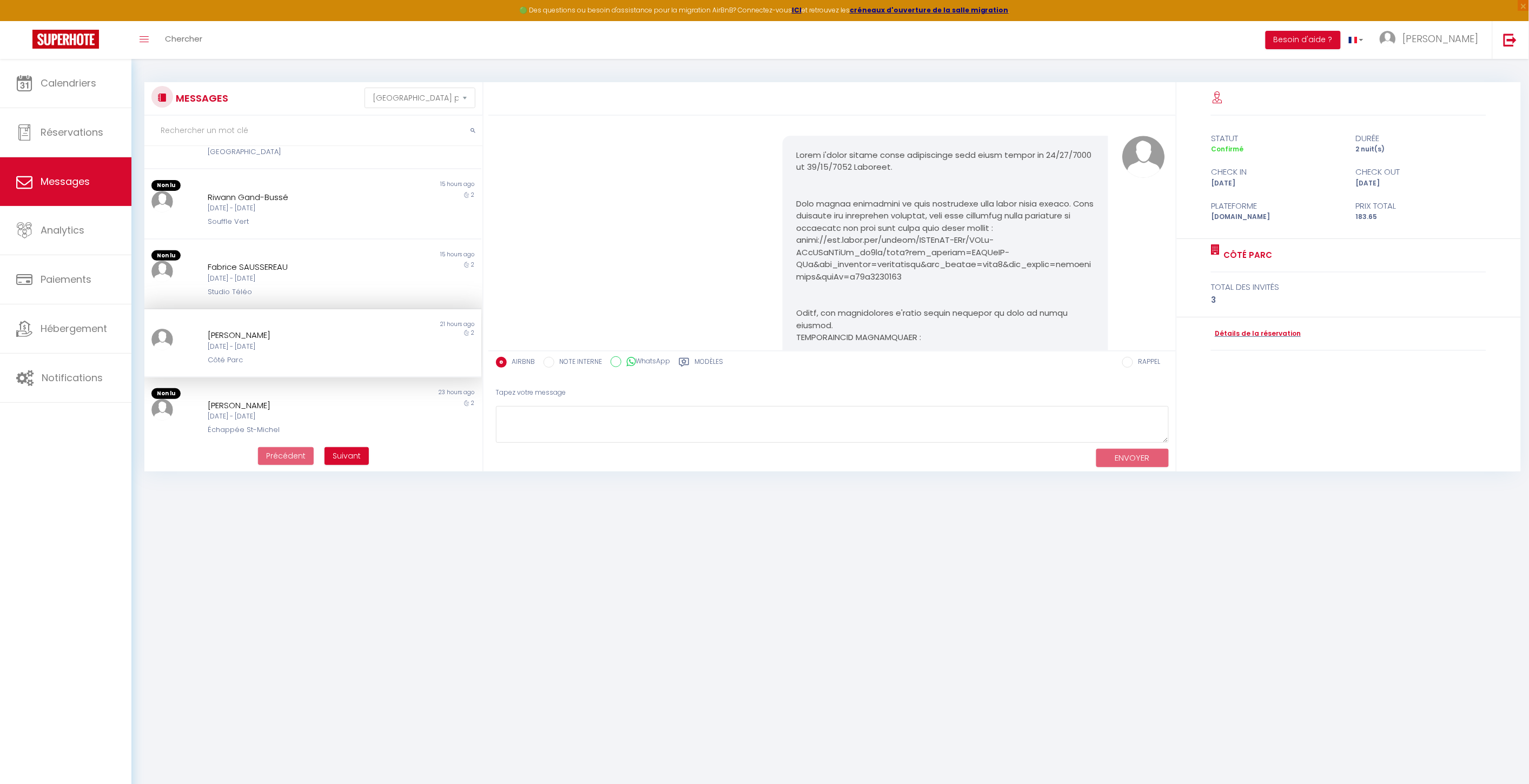
scroll to position [240, 0]
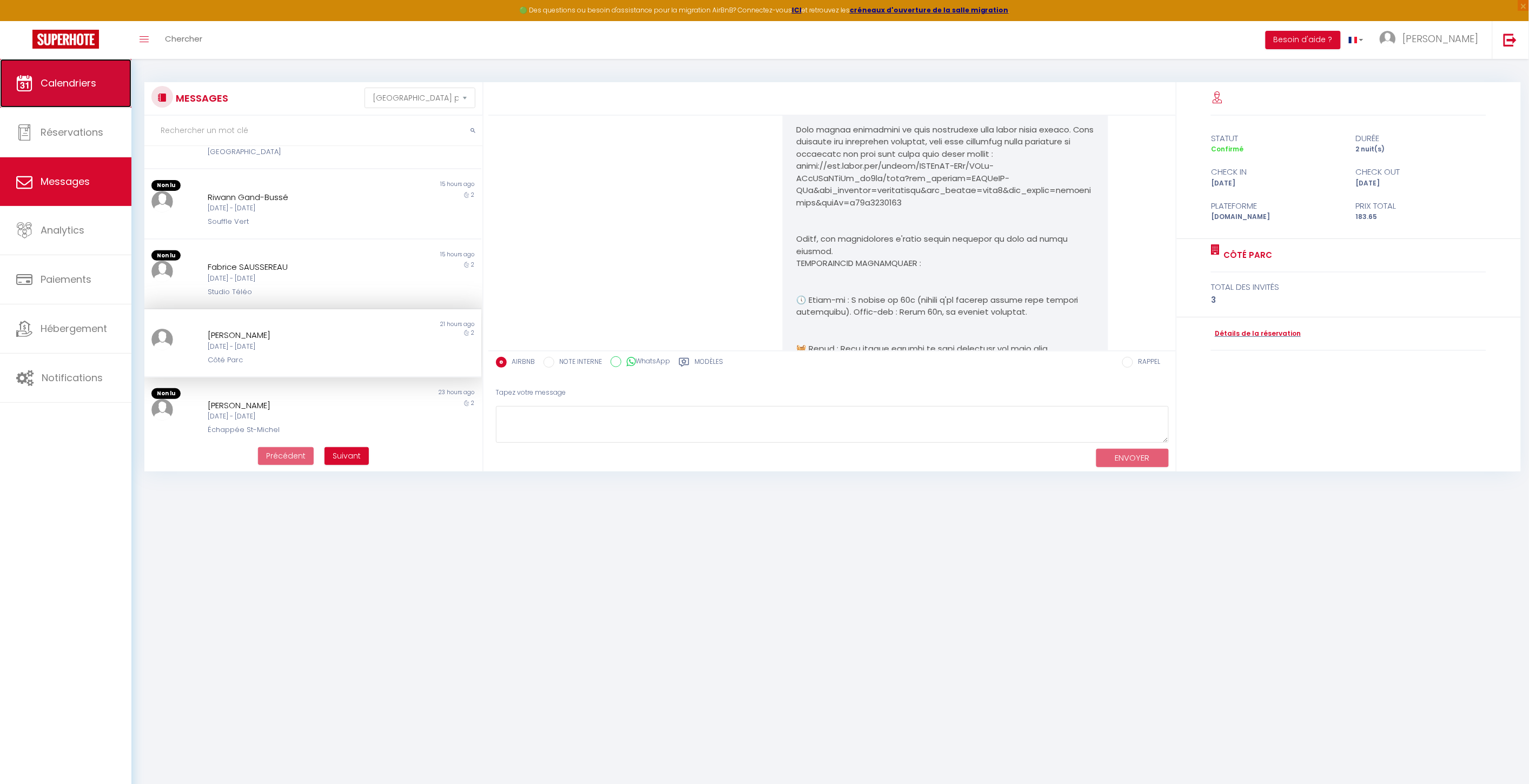
click at [82, 87] on span "Calendriers" at bounding box center [67, 83] width 56 height 14
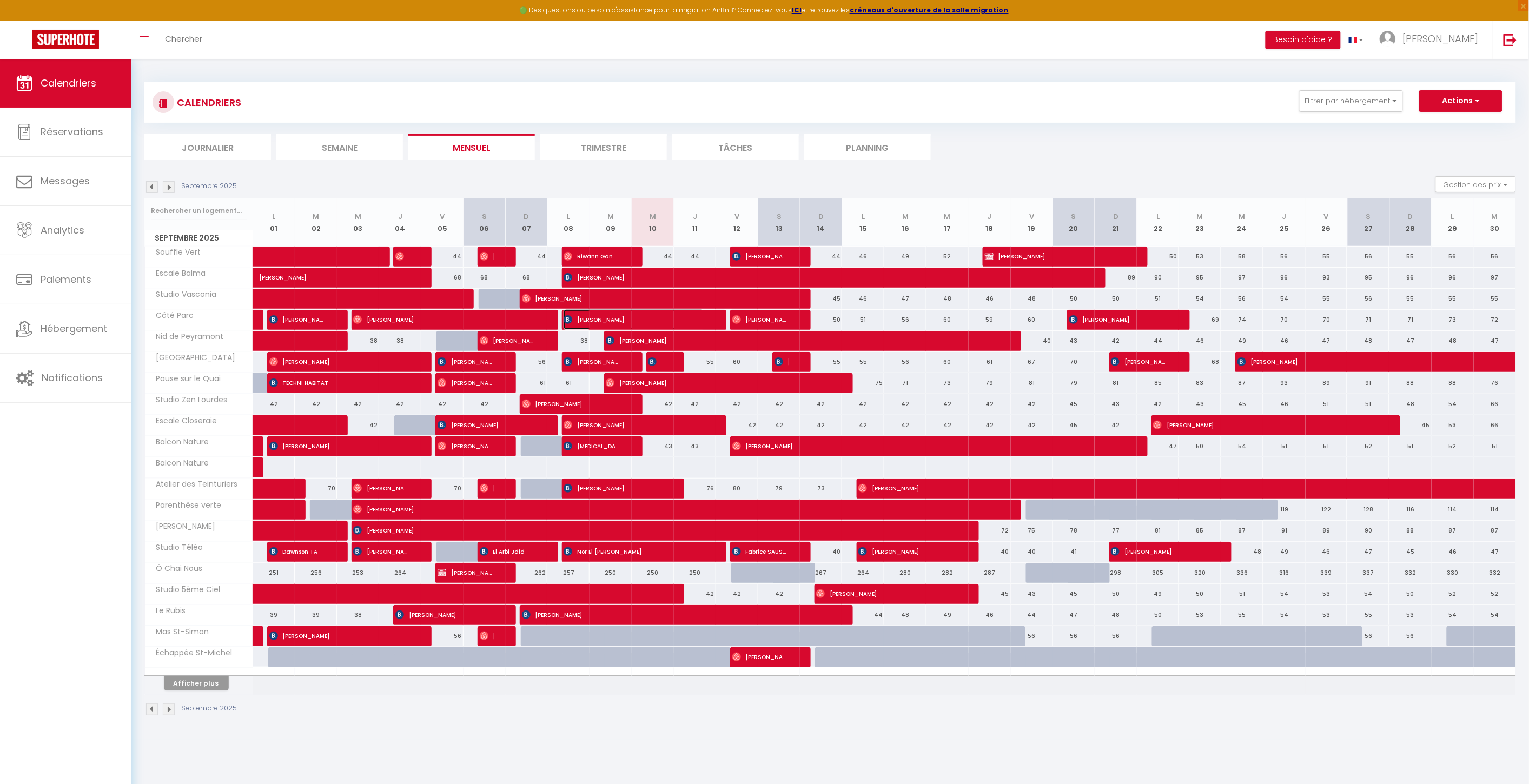
click at [604, 315] on span "[PERSON_NAME]" at bounding box center [634, 319] width 140 height 21
select select "OK"
select select "0"
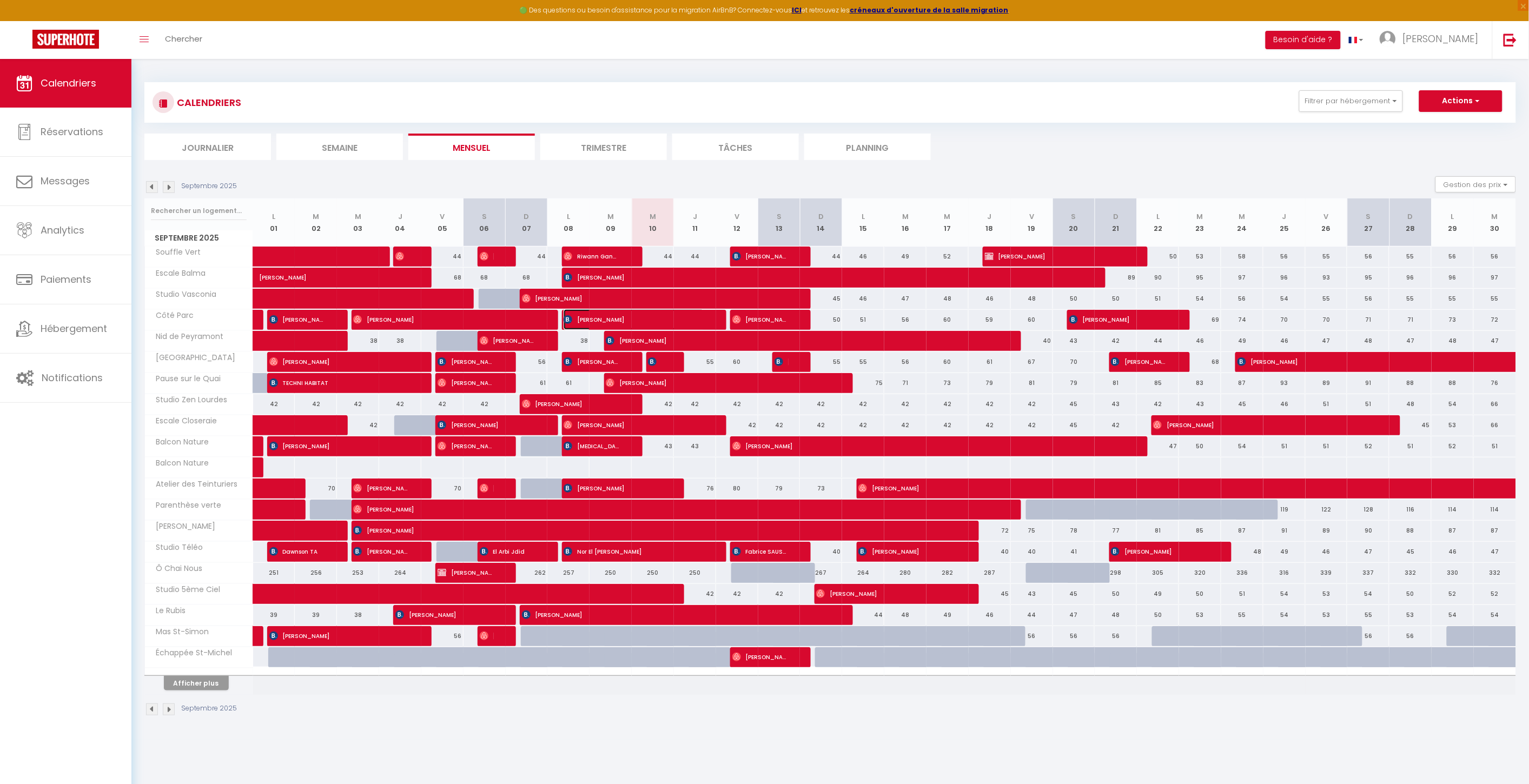
select select "1"
select select
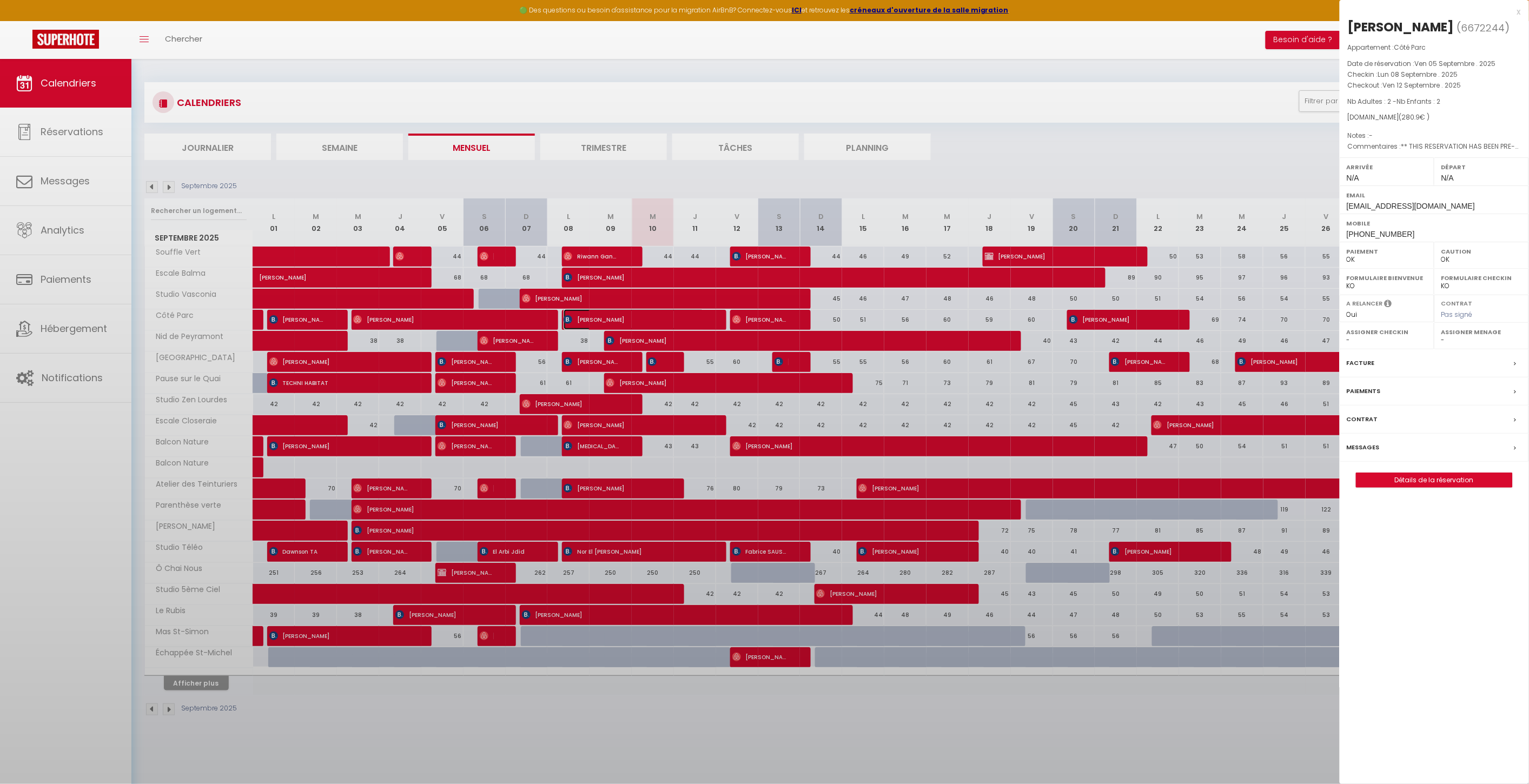
select select "20777"
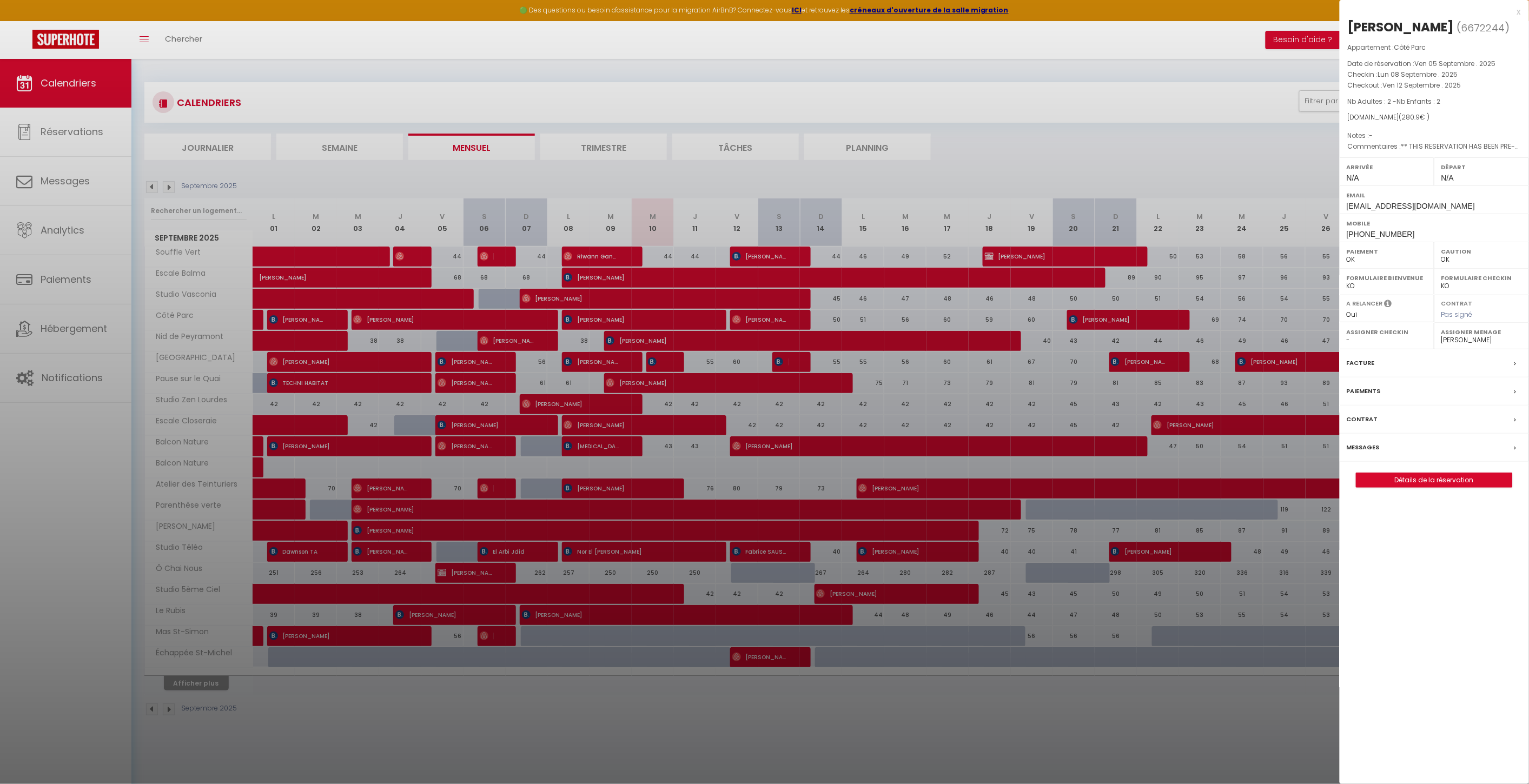
click at [1373, 453] on label "Messages" at bounding box center [1363, 448] width 33 height 11
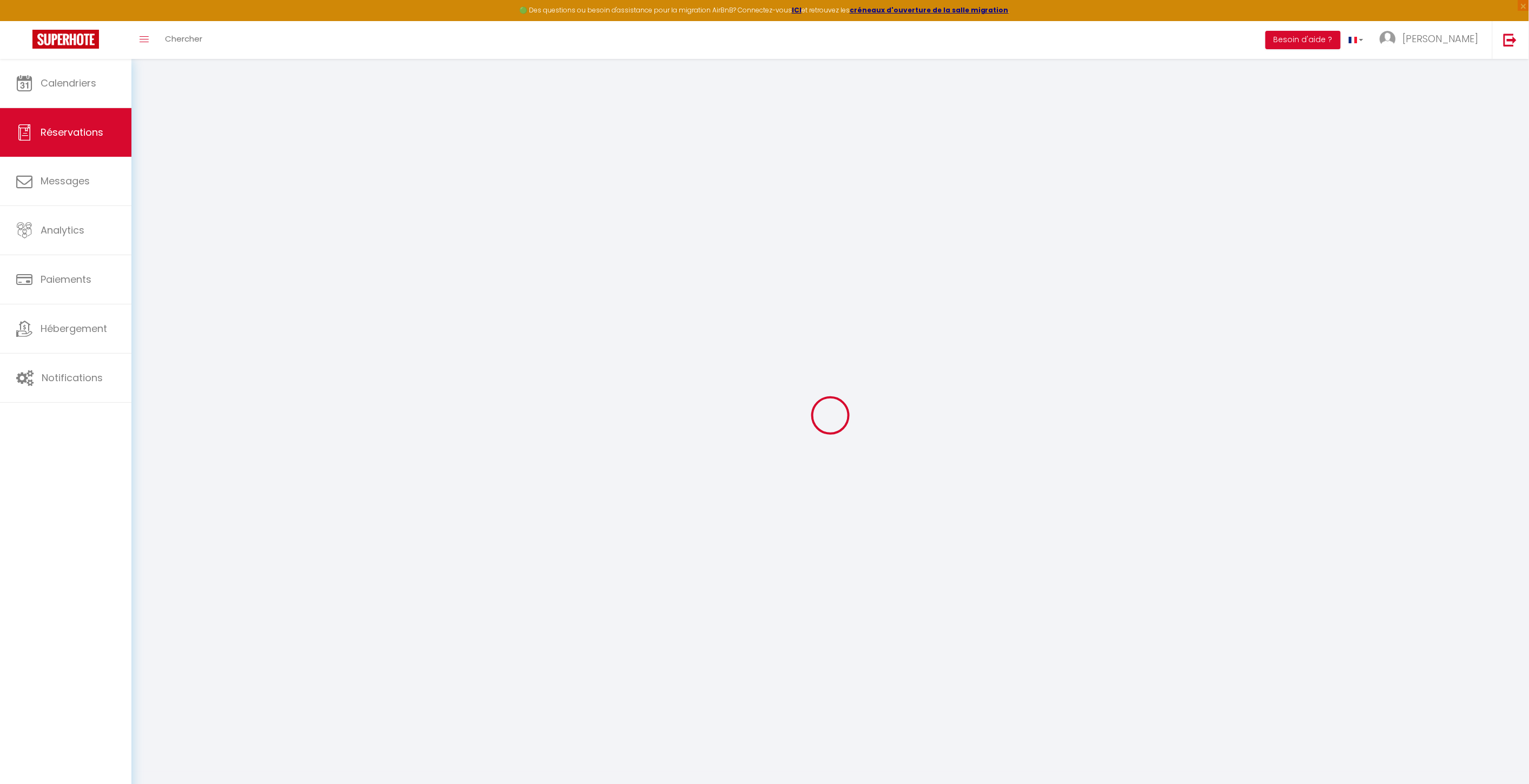
select select
checkbox input "false"
select index
type \?1 "** THIS RESERVATION HAS BEEN PRE-PAID ** You have a booker that would like free…"
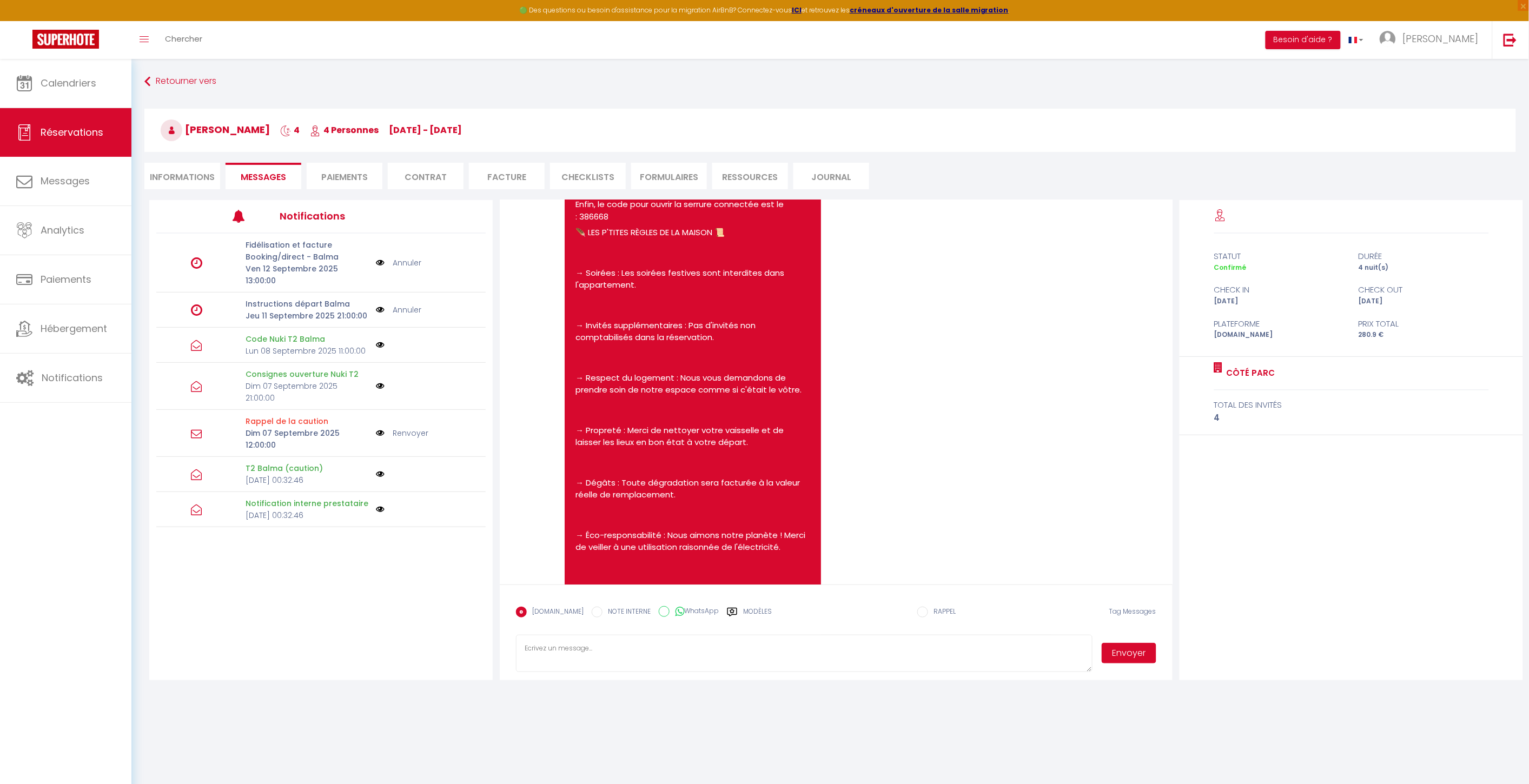
scroll to position [1501, 0]
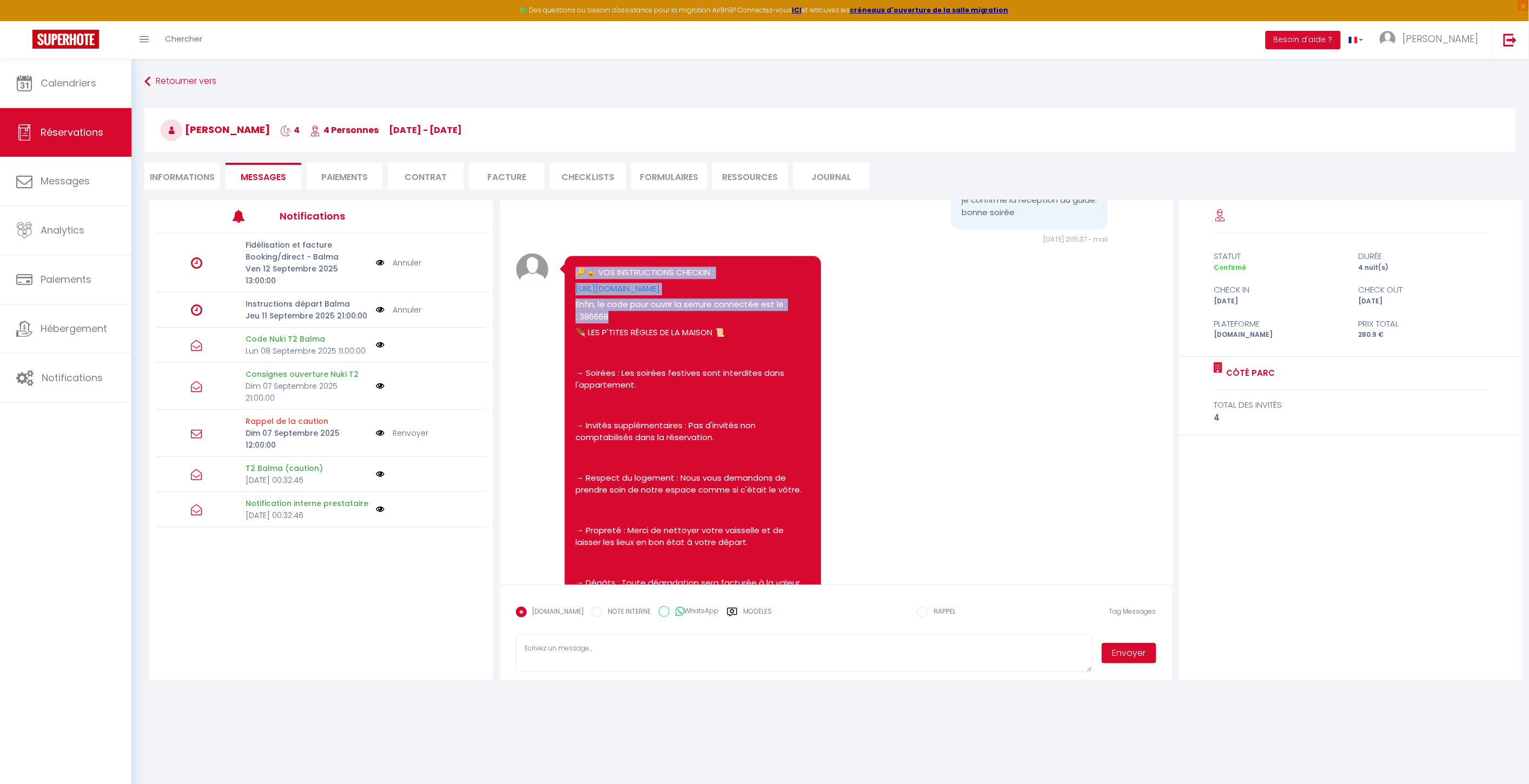
drag, startPoint x: 572, startPoint y: 354, endPoint x: 622, endPoint y: 414, distance: 78.1
click at [622, 414] on div "🔑🔒 VOS INSTRUCTIONS CHECKIN : https://drive.google.com/file/d/1-fJTlTgfa0b5S-PF…" at bounding box center [692, 531] width 256 height 550
copy pre "🔑🔒 VOS INSTRUCTIONS CHECKIN : https://drive.google.com/file/d/1-fJTlTgfa0b5S-PF…"
